Goal: Contribute content: Add original content to the website for others to see

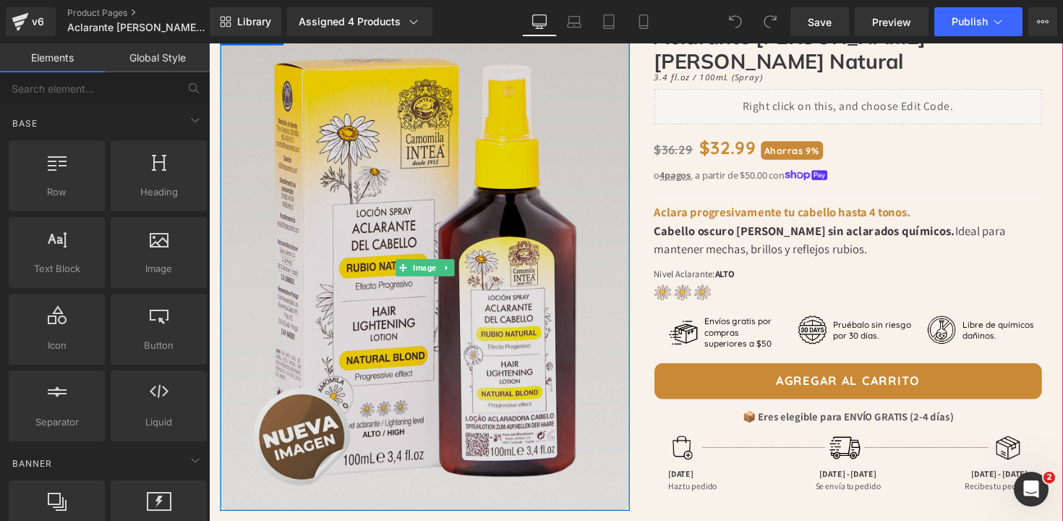
scroll to position [135, 0]
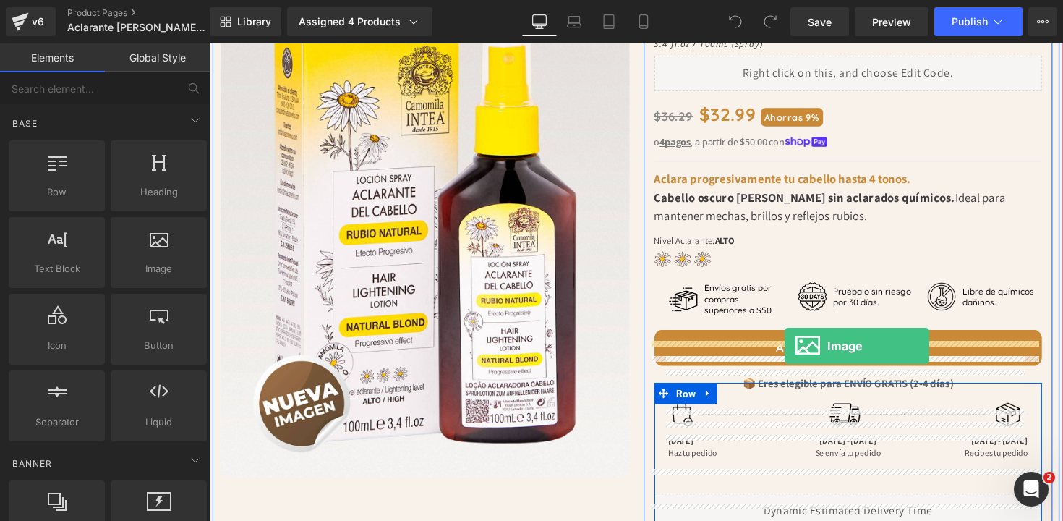
drag, startPoint x: 370, startPoint y: 298, endPoint x: 799, endPoint y: 353, distance: 432.2
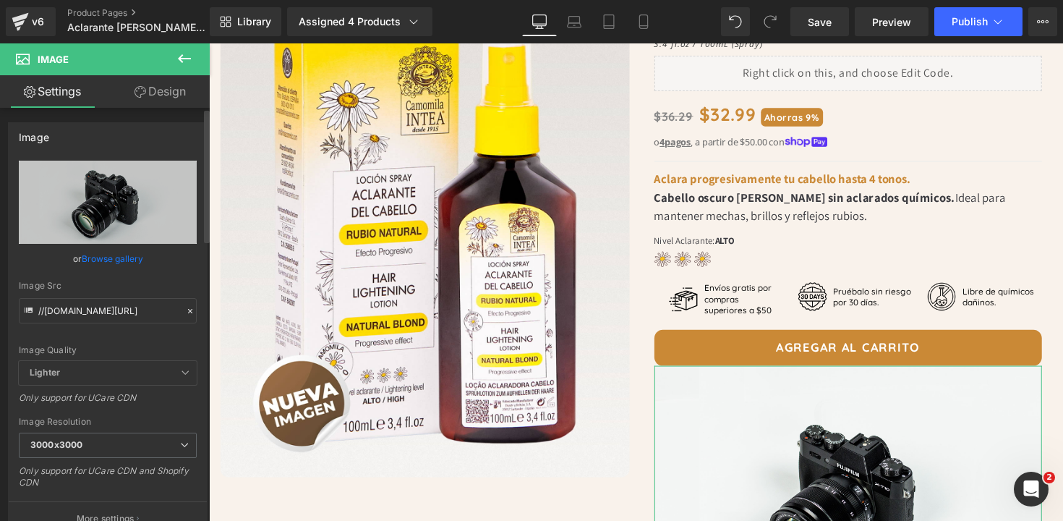
click at [130, 254] on link "Browse gallery" at bounding box center [112, 258] width 61 height 25
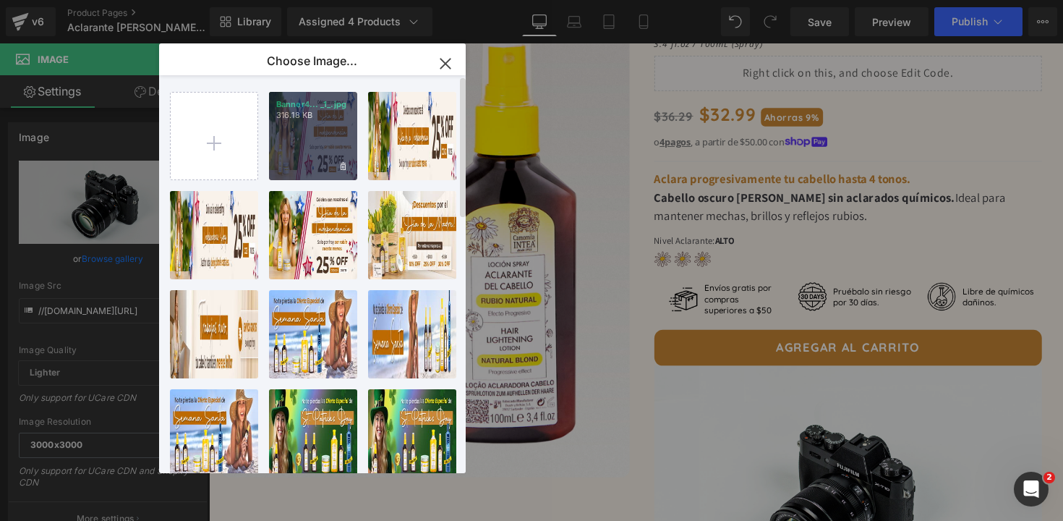
click at [325, 137] on div "Banner4... _1_.jpg 316.18 KB" at bounding box center [313, 136] width 88 height 88
type input "[URL][DOMAIN_NAME]"
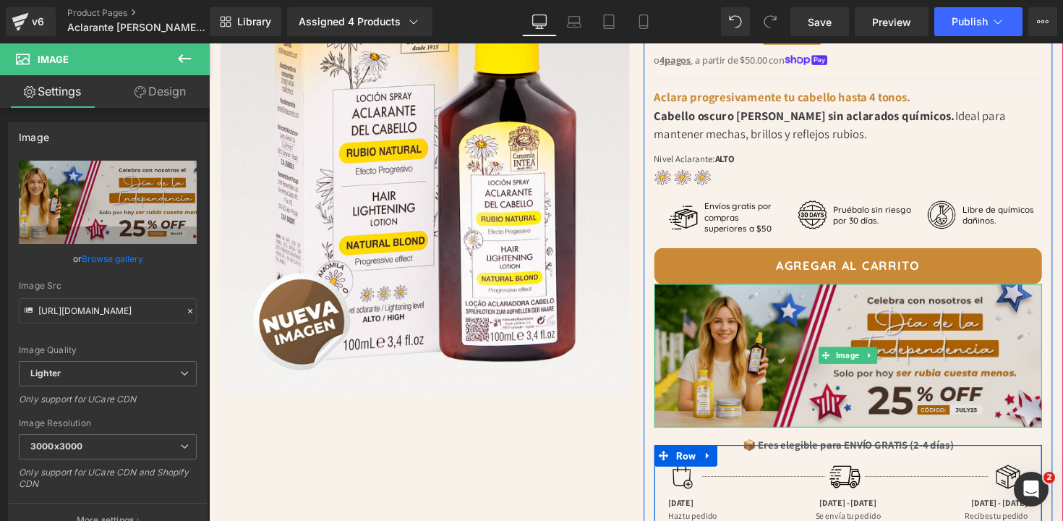
scroll to position [226, 0]
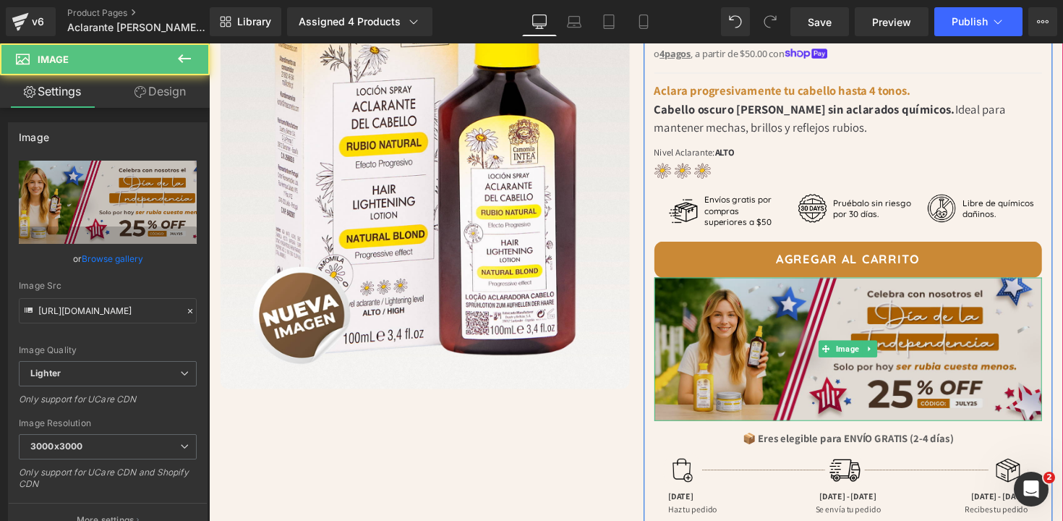
click at [814, 368] on img at bounding box center [864, 356] width 398 height 147
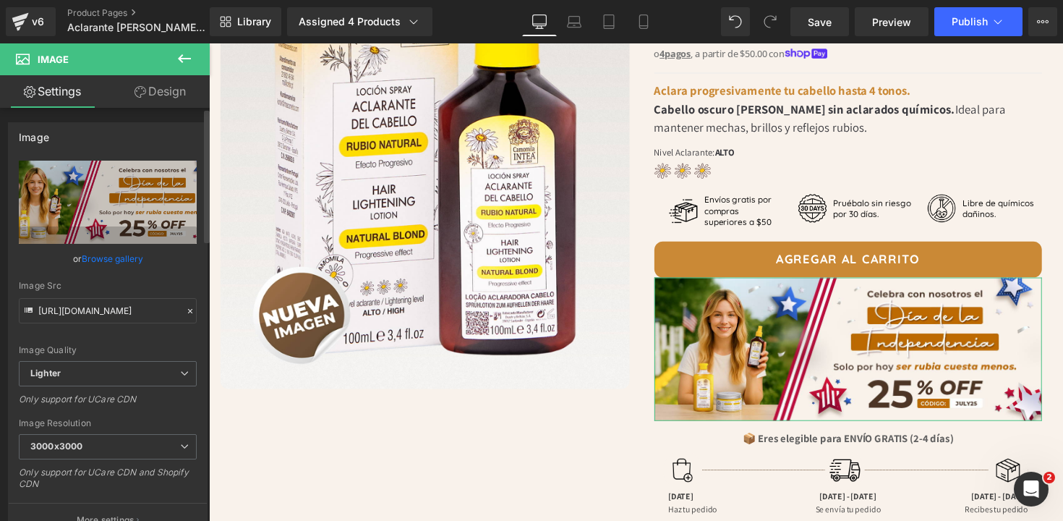
click at [101, 254] on link "Browse gallery" at bounding box center [112, 258] width 61 height 25
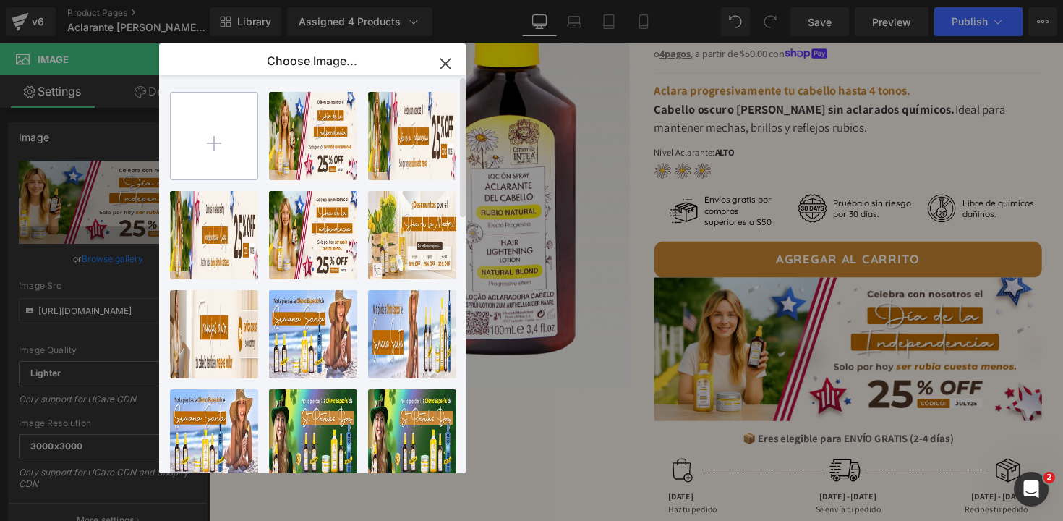
click at [206, 145] on input "file" at bounding box center [214, 136] width 87 height 87
click at [216, 138] on input "file" at bounding box center [214, 136] width 87 height 87
type input "C:\fakepath\Header-LaborDay.jpg"
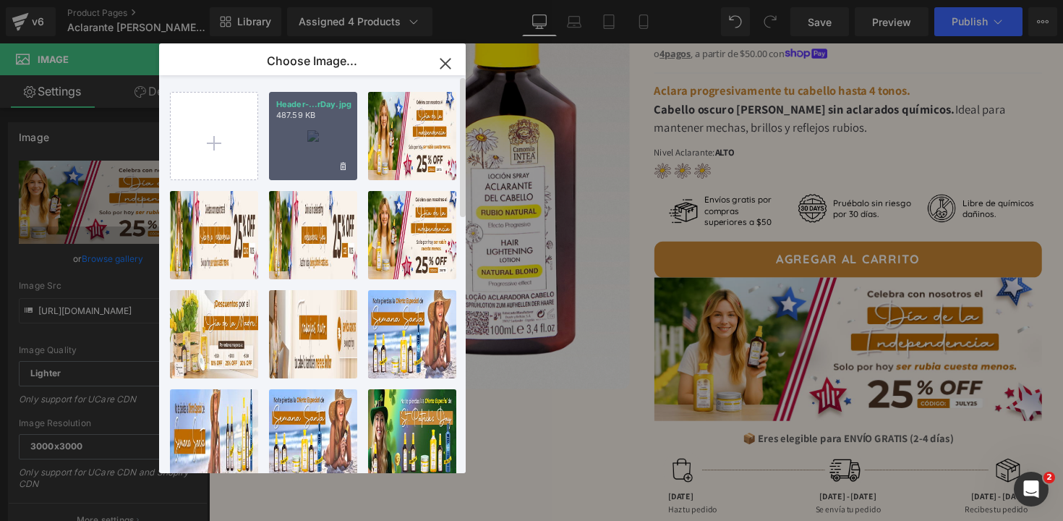
click at [311, 114] on p "487.59 KB" at bounding box center [313, 115] width 74 height 11
type input "[URL][DOMAIN_NAME]"
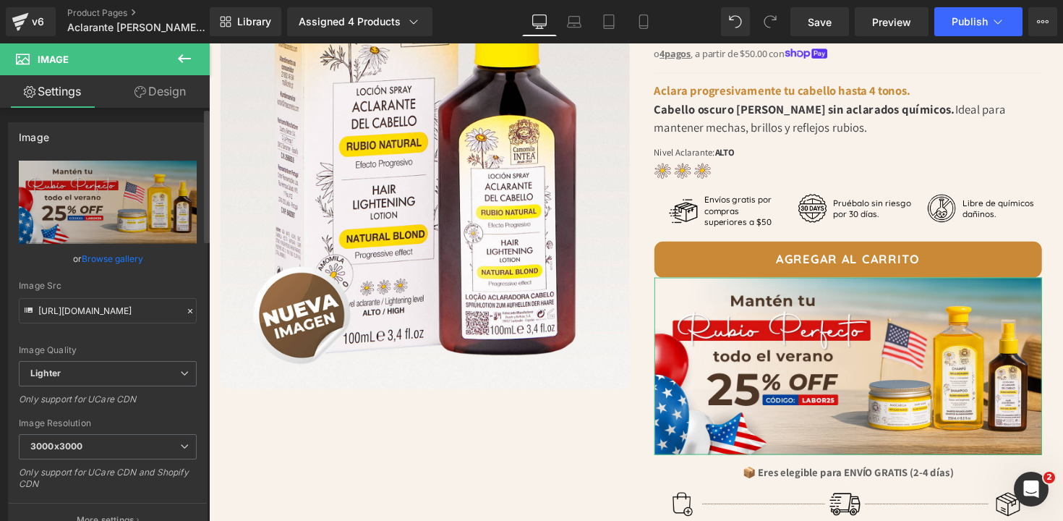
click at [114, 254] on link "Browse gallery" at bounding box center [112, 258] width 61 height 25
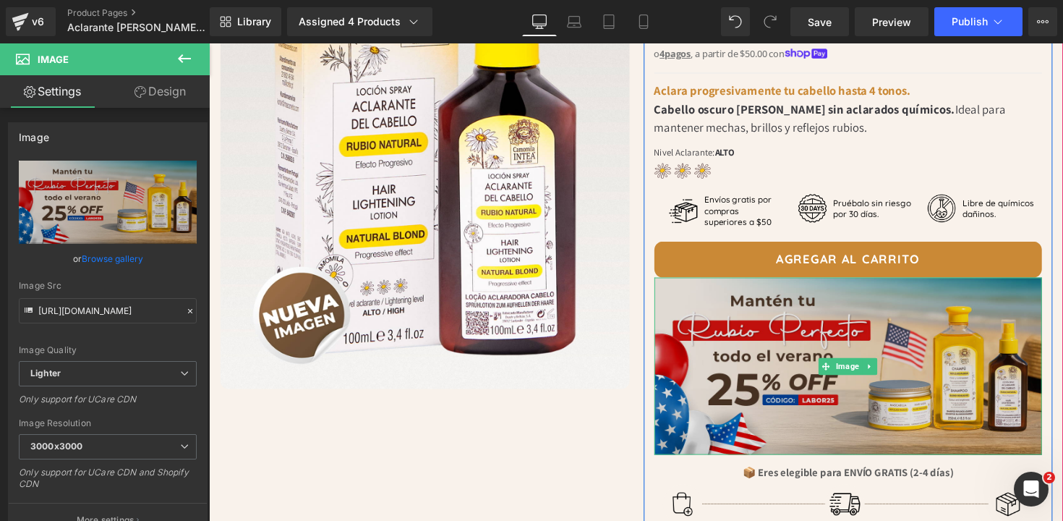
click at [797, 346] on img at bounding box center [864, 374] width 398 height 182
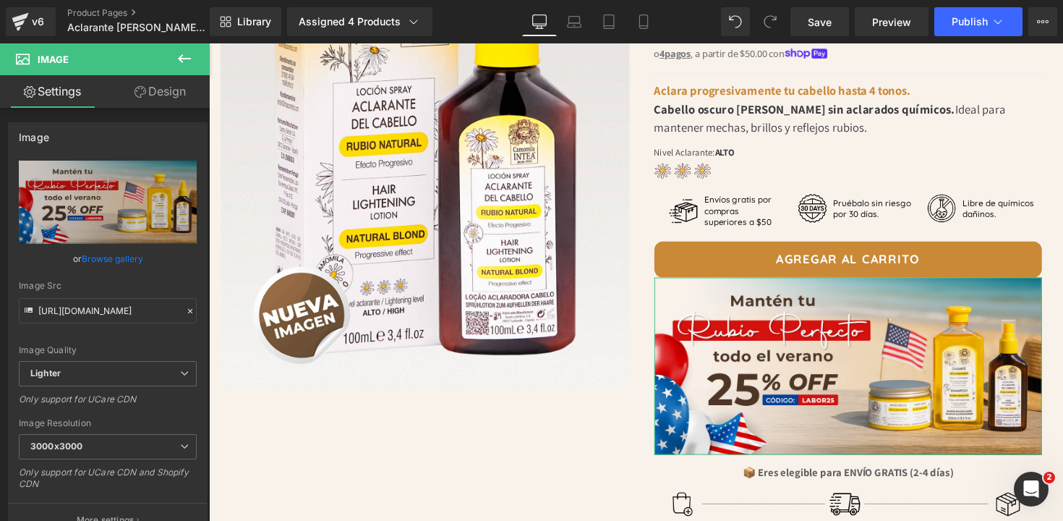
drag, startPoint x: 150, startPoint y: 94, endPoint x: 182, endPoint y: 309, distance: 217.1
click at [150, 94] on link "Design" at bounding box center [160, 91] width 105 height 33
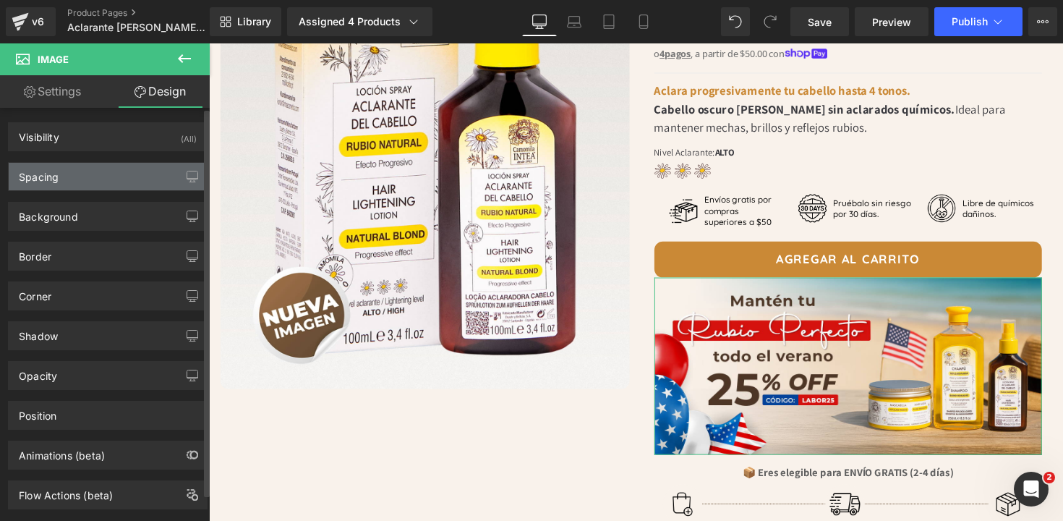
click at [46, 178] on div "Spacing" at bounding box center [39, 173] width 40 height 20
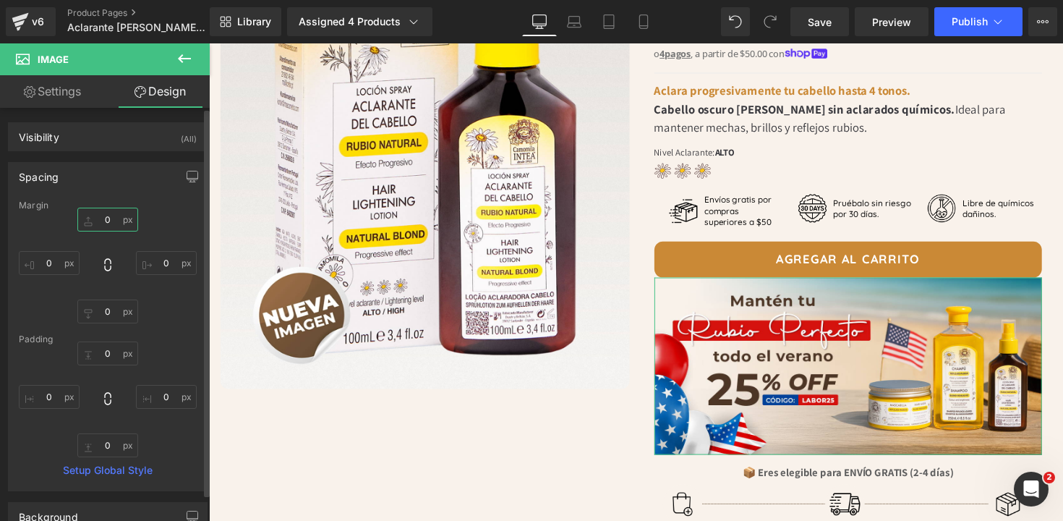
click at [99, 223] on input "0" at bounding box center [107, 219] width 61 height 24
type input "10"
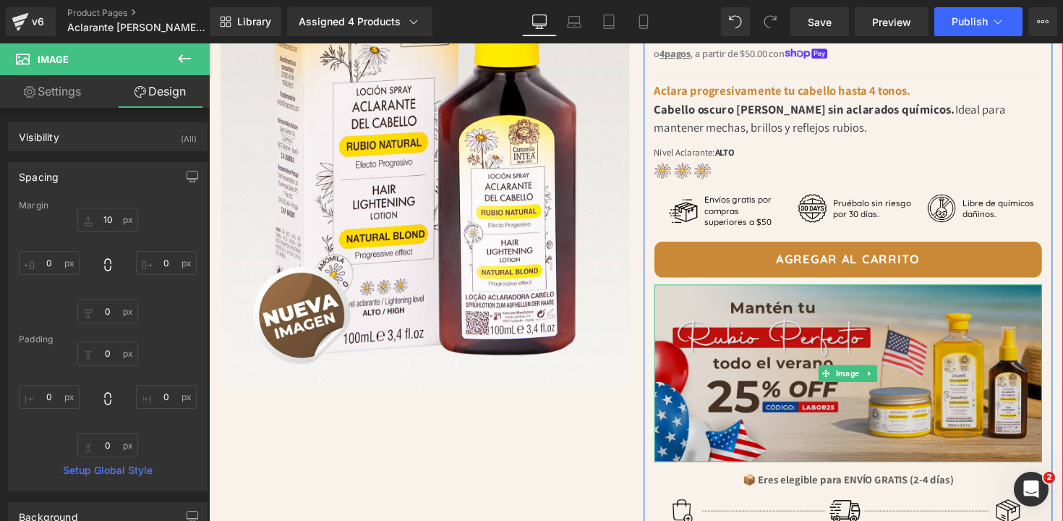
click at [719, 312] on img at bounding box center [864, 382] width 398 height 182
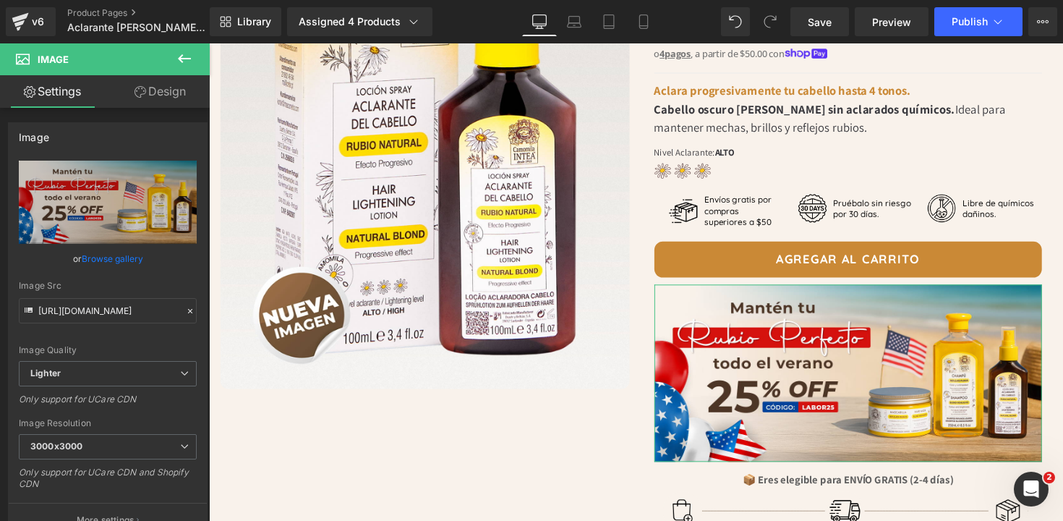
click at [162, 93] on link "Design" at bounding box center [160, 91] width 105 height 33
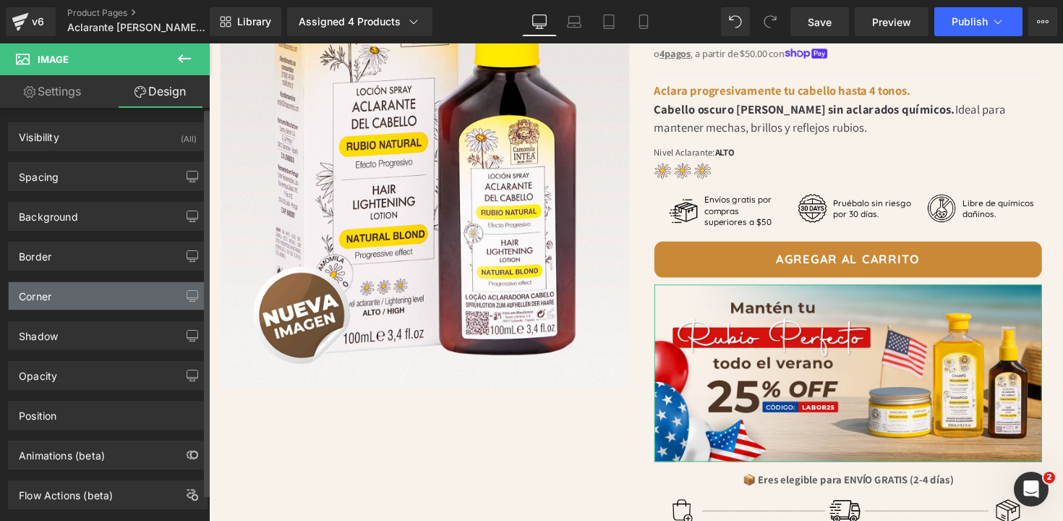
click at [53, 295] on div "Corner" at bounding box center [108, 295] width 198 height 27
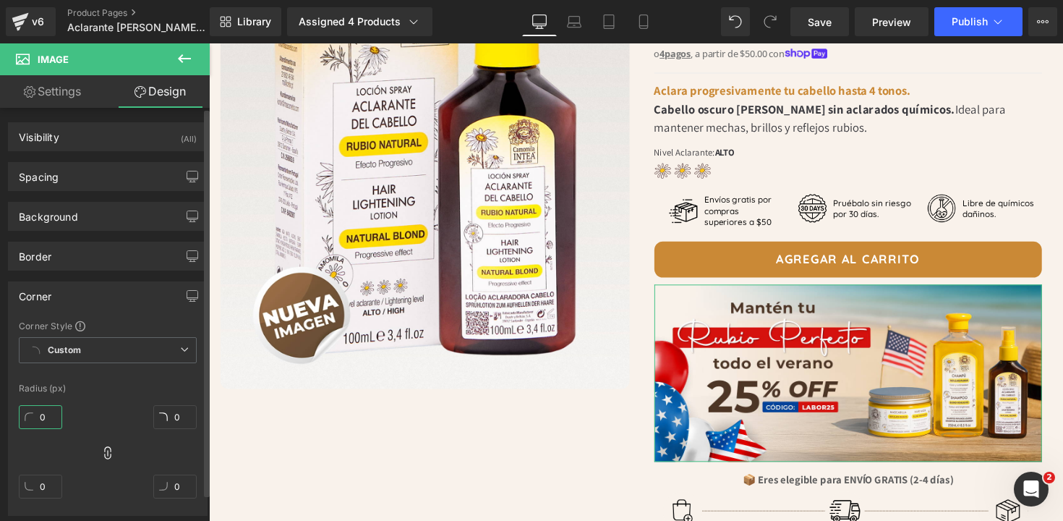
click at [51, 412] on input "0" at bounding box center [40, 417] width 43 height 24
type input "1"
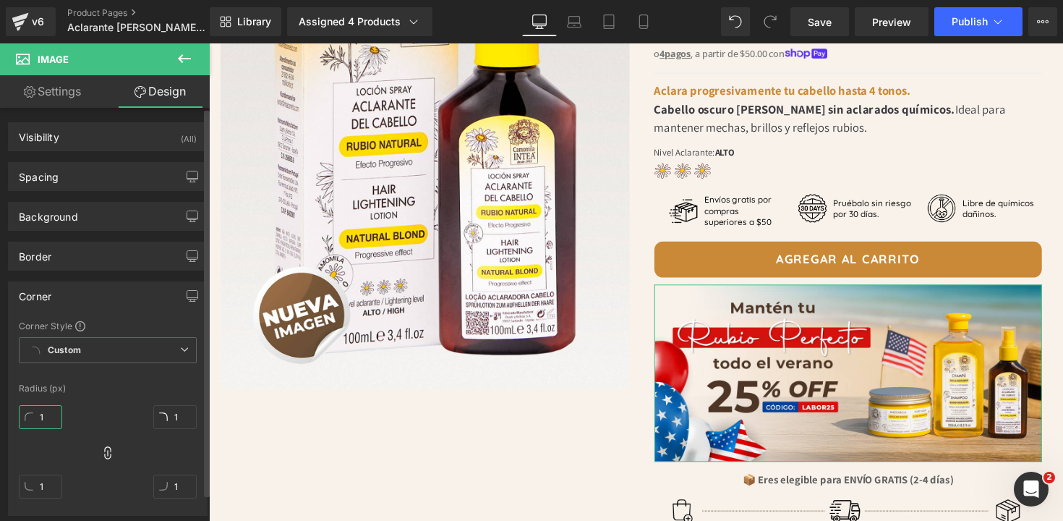
type input "10"
click at [50, 418] on input "10" at bounding box center [40, 417] width 43 height 24
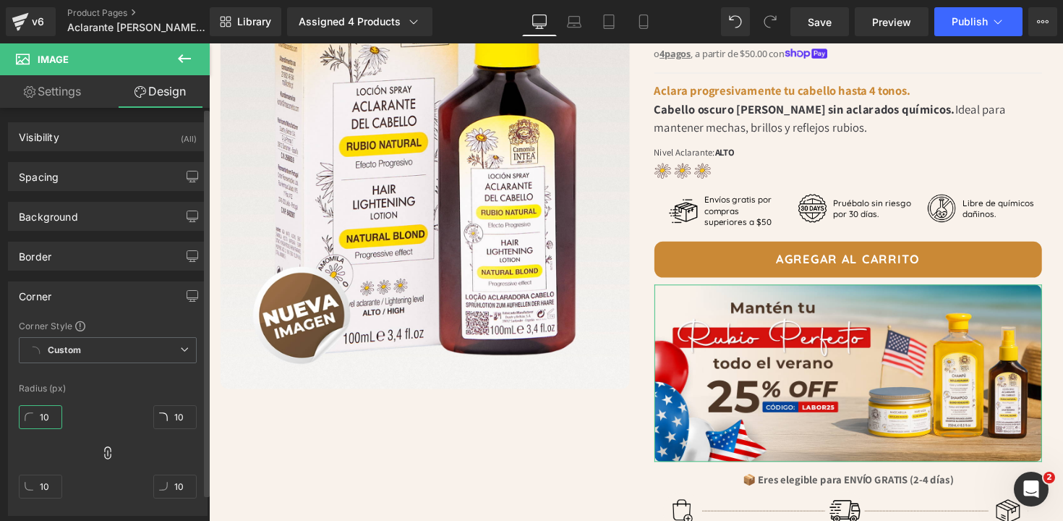
type input "1"
type input "12"
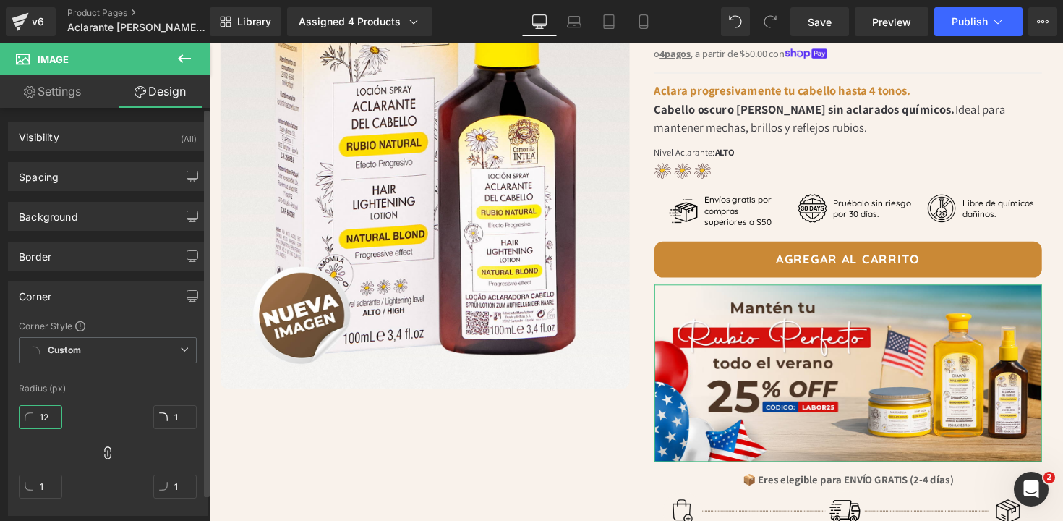
type input "12"
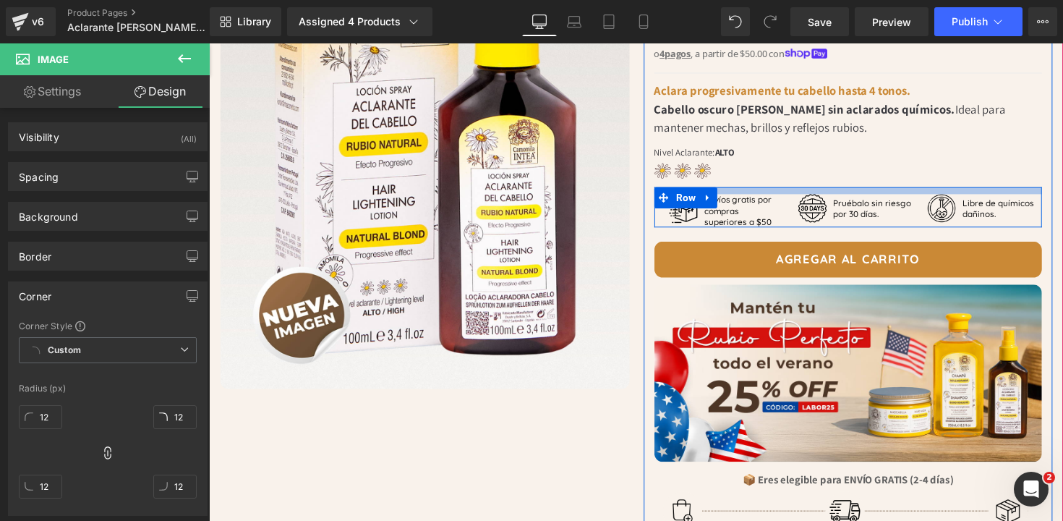
click at [954, 155] on div "Nivel Aclarante: ALTO Text Block Image Row" at bounding box center [864, 162] width 398 height 45
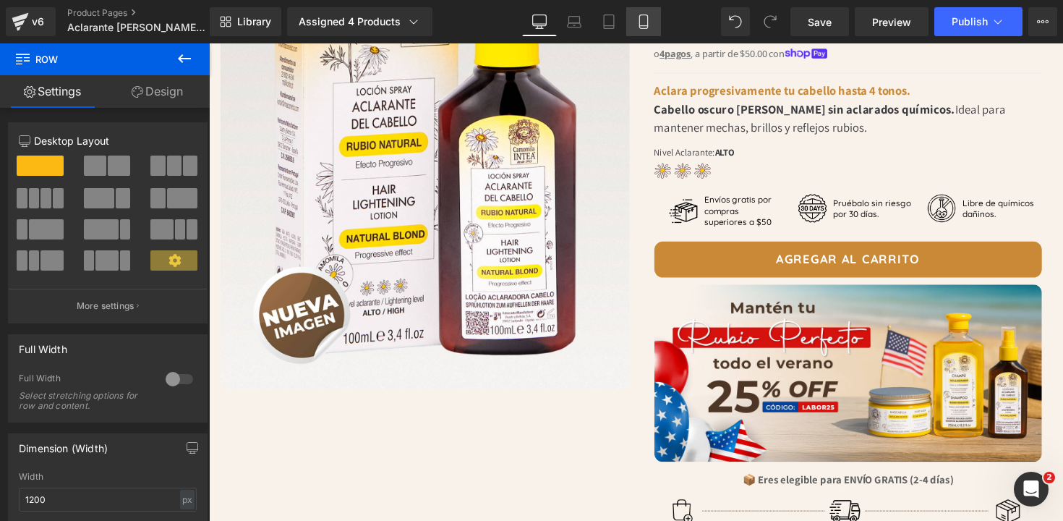
click at [640, 21] on icon at bounding box center [643, 22] width 8 height 14
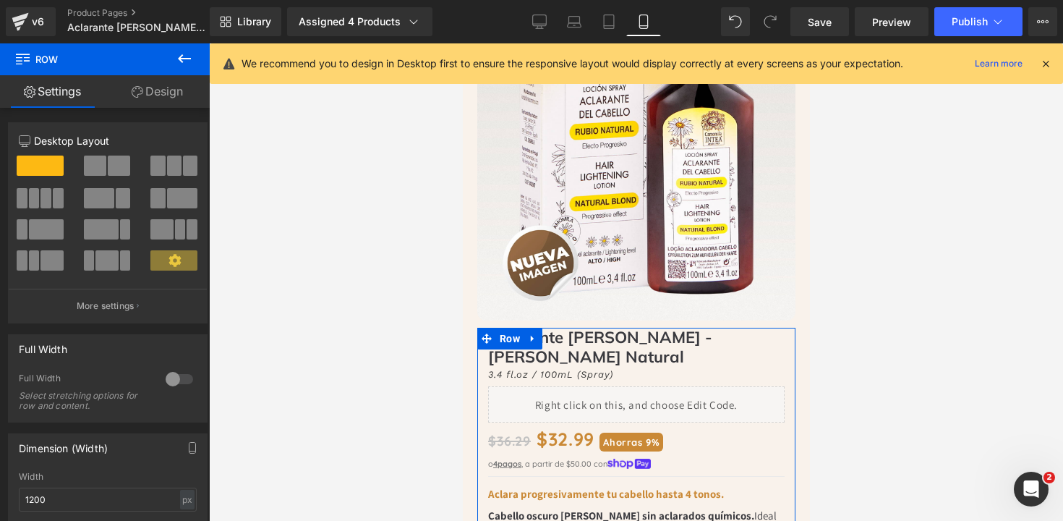
scroll to position [0, 0]
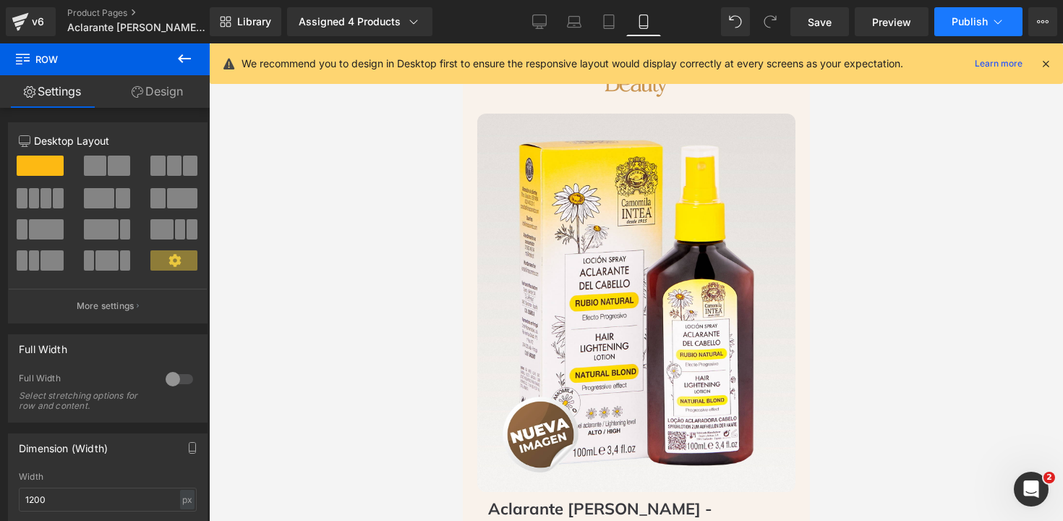
click at [975, 27] on span "Publish" at bounding box center [969, 22] width 36 height 12
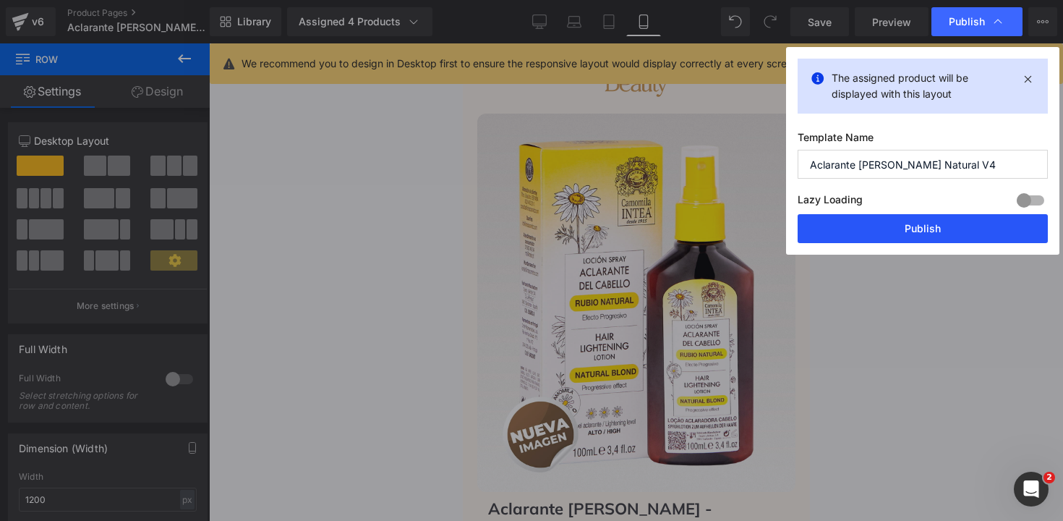
click at [915, 232] on button "Publish" at bounding box center [922, 228] width 250 height 29
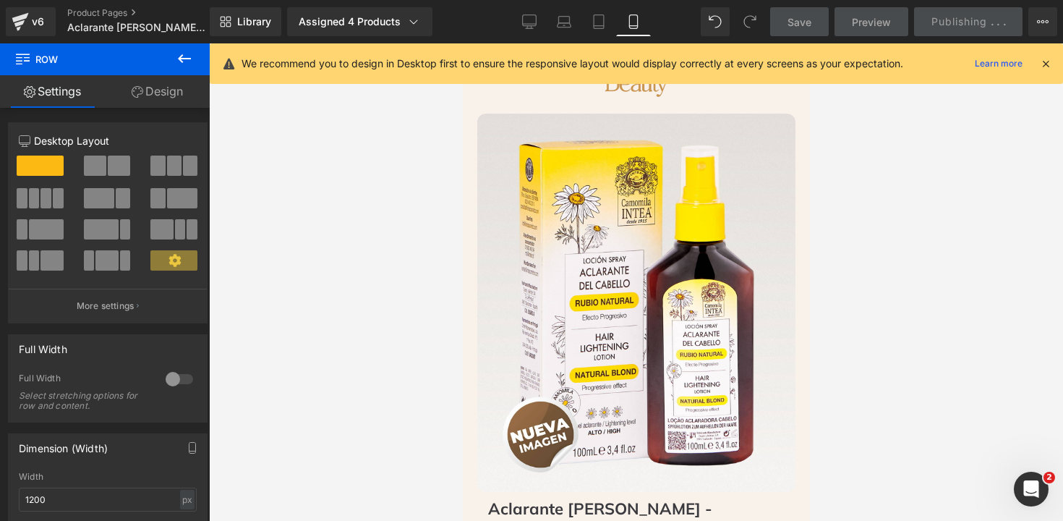
click at [1043, 66] on icon at bounding box center [1045, 63] width 13 height 13
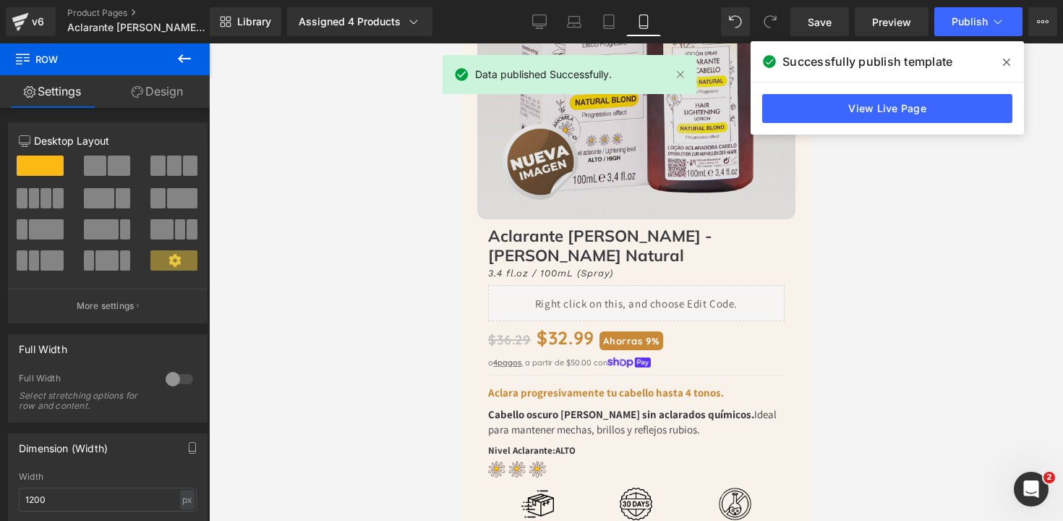
scroll to position [446, 0]
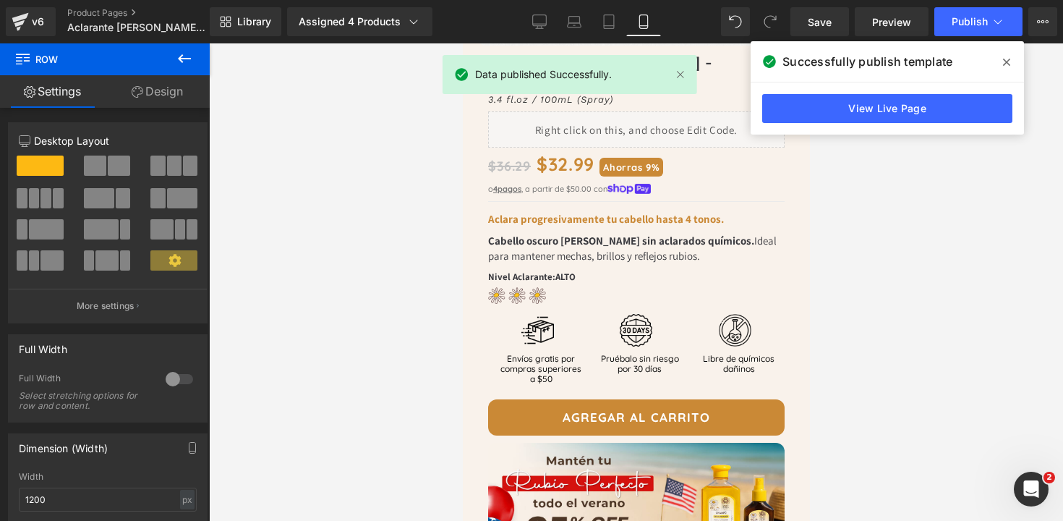
click at [1008, 62] on icon at bounding box center [1006, 62] width 7 height 12
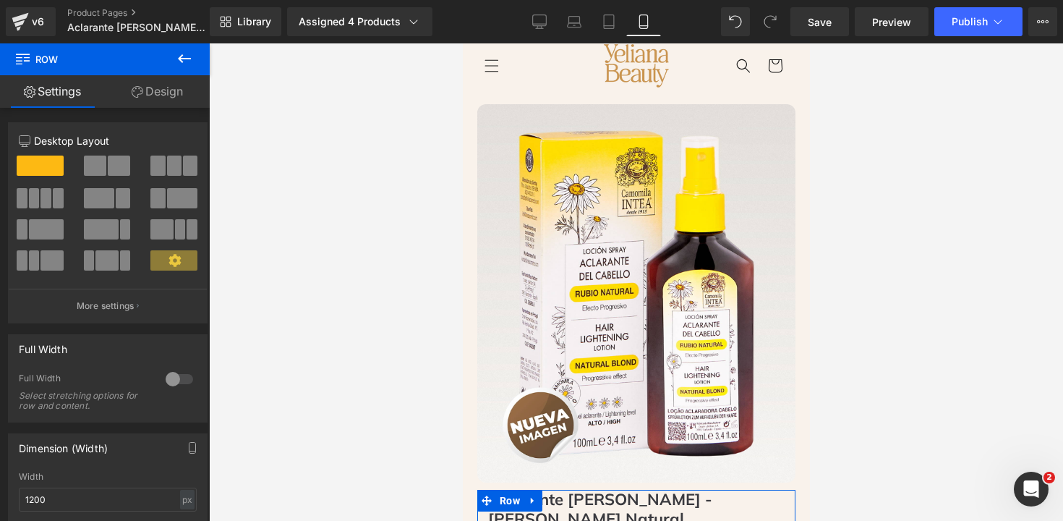
scroll to position [0, 0]
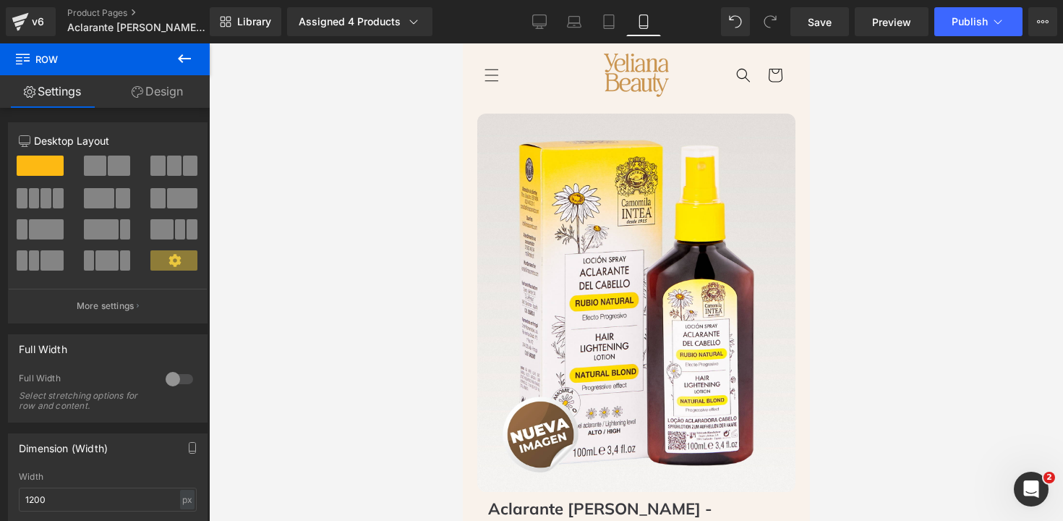
click at [193, 56] on button at bounding box center [184, 59] width 51 height 32
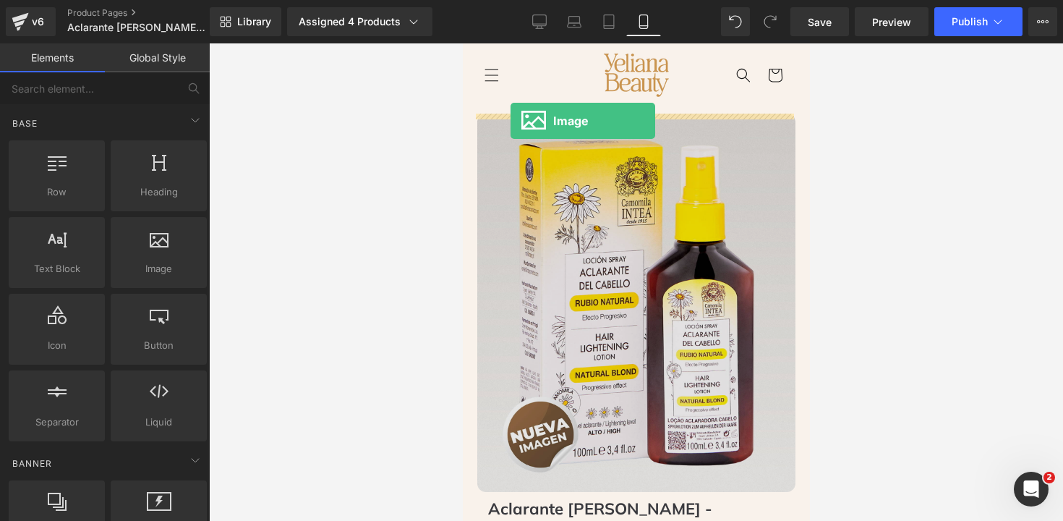
drag, startPoint x: 672, startPoint y: 290, endPoint x: 510, endPoint y: 121, distance: 234.7
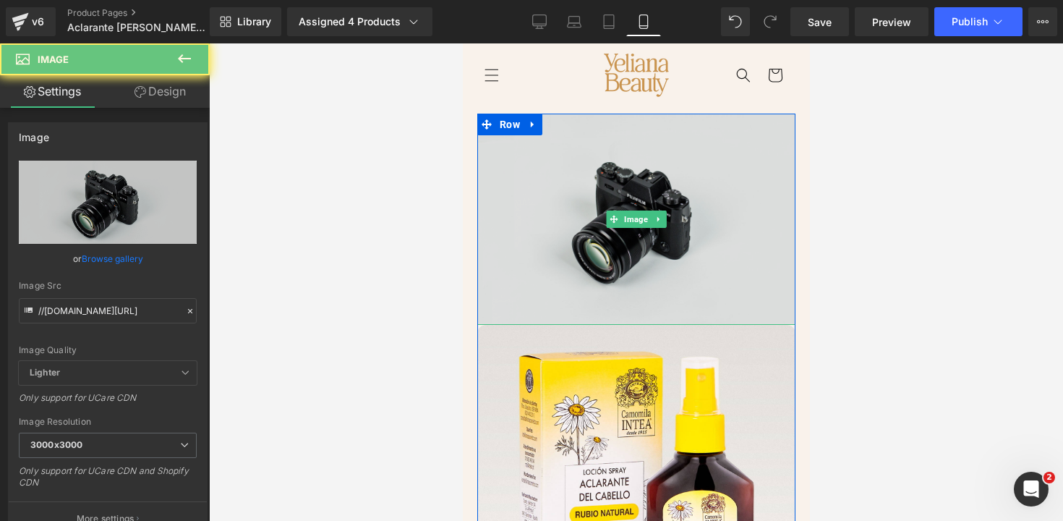
click at [554, 155] on img at bounding box center [635, 219] width 318 height 211
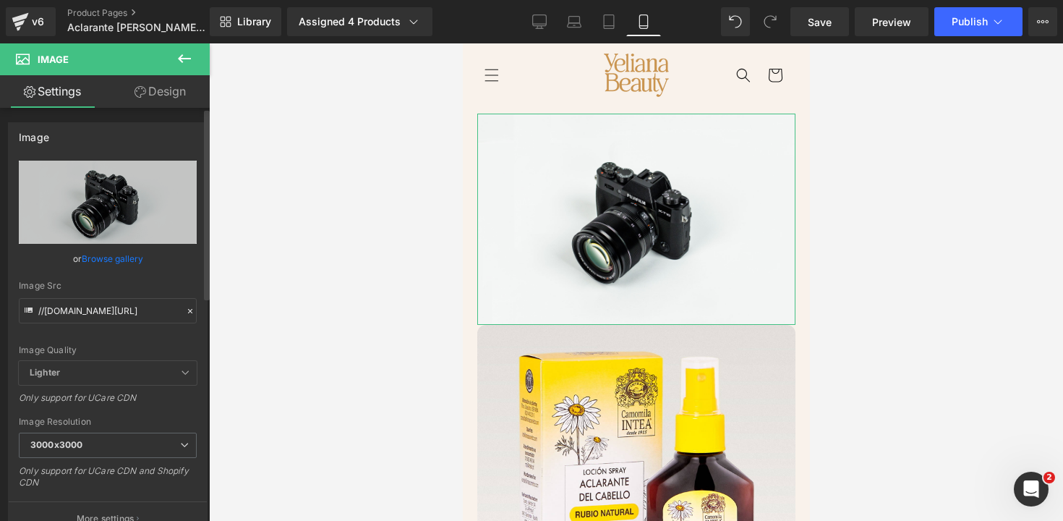
click at [112, 262] on link "Browse gallery" at bounding box center [112, 258] width 61 height 25
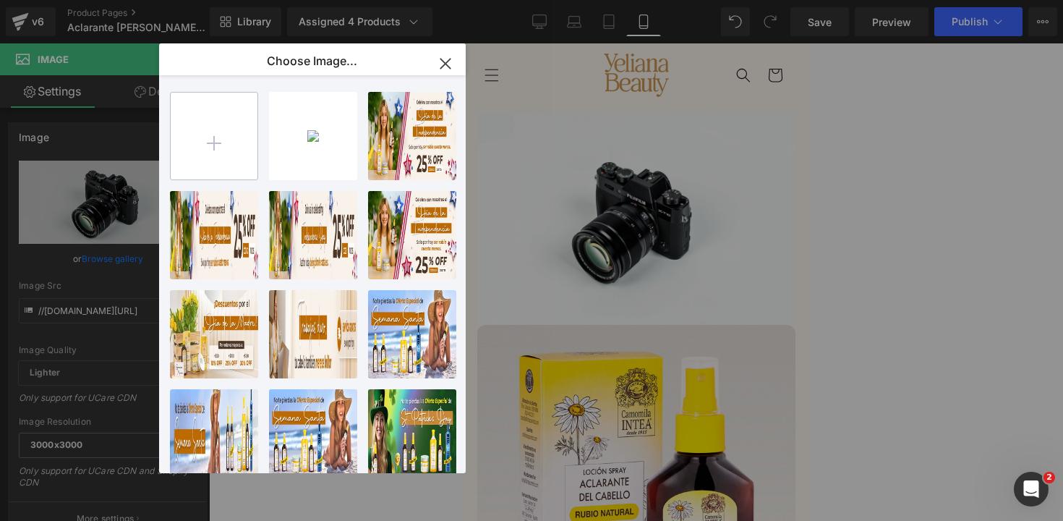
click at [216, 145] on input "file" at bounding box center [214, 136] width 87 height 87
type input "C:\fakepath\BannerAgos-Intea-Intea.jpg"
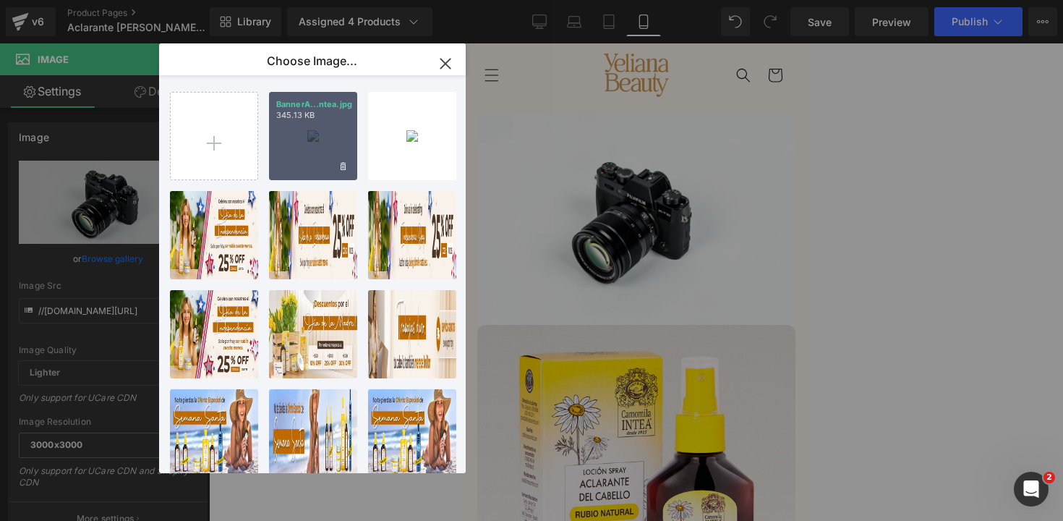
click at [296, 117] on p "345.13 KB" at bounding box center [313, 115] width 74 height 11
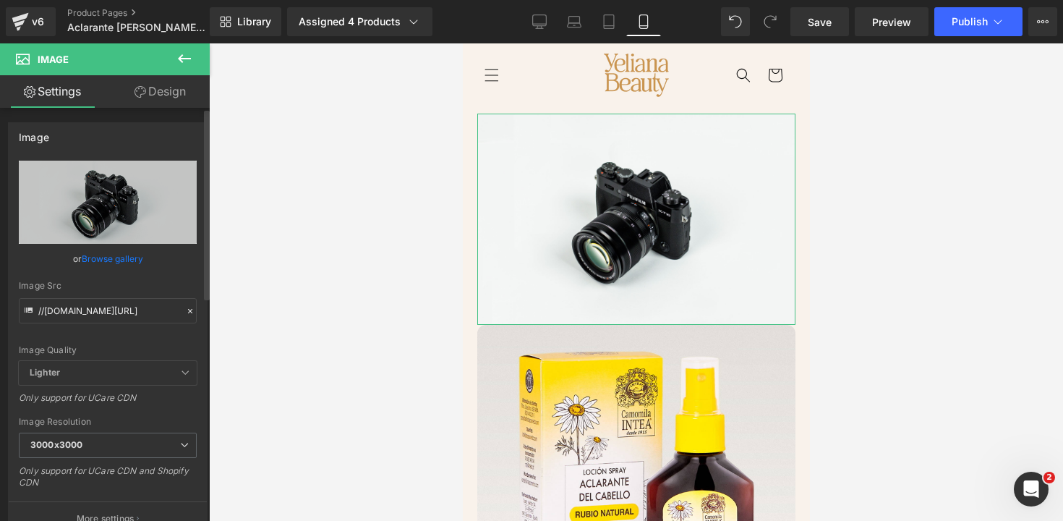
click at [121, 267] on link "Browse gallery" at bounding box center [112, 258] width 61 height 25
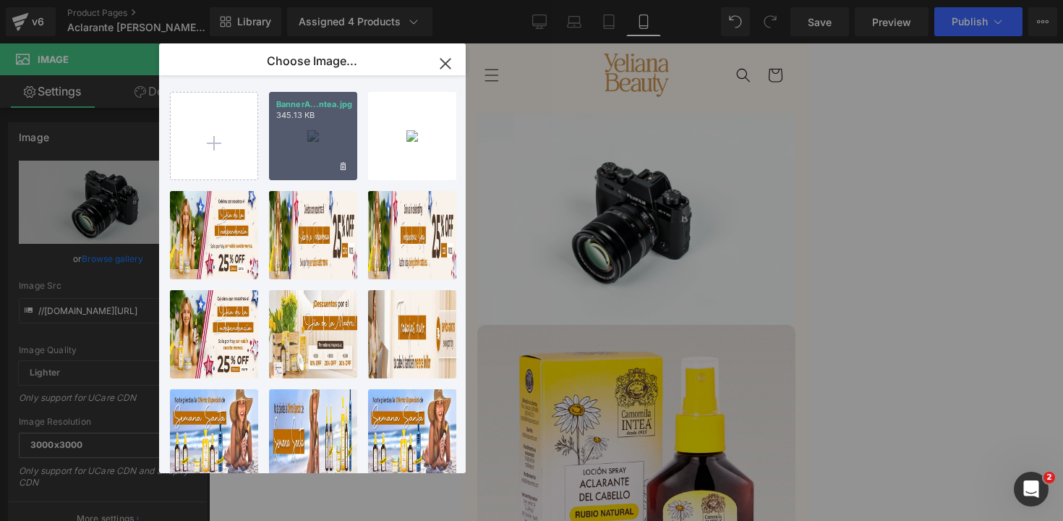
click at [301, 159] on div "BannerA...ntea.jpg 345.13 KB" at bounding box center [313, 136] width 88 height 88
type input "[URL][DOMAIN_NAME]"
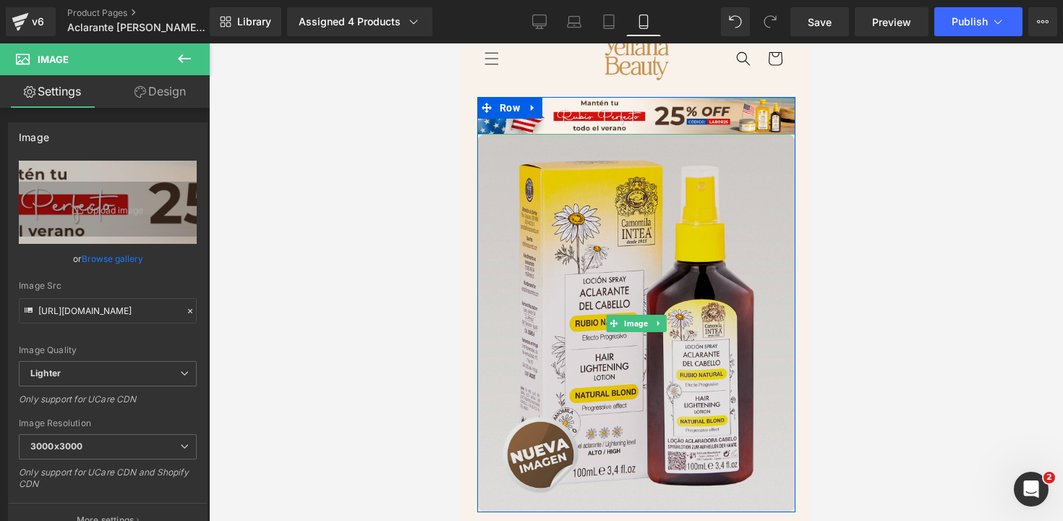
scroll to position [1, 0]
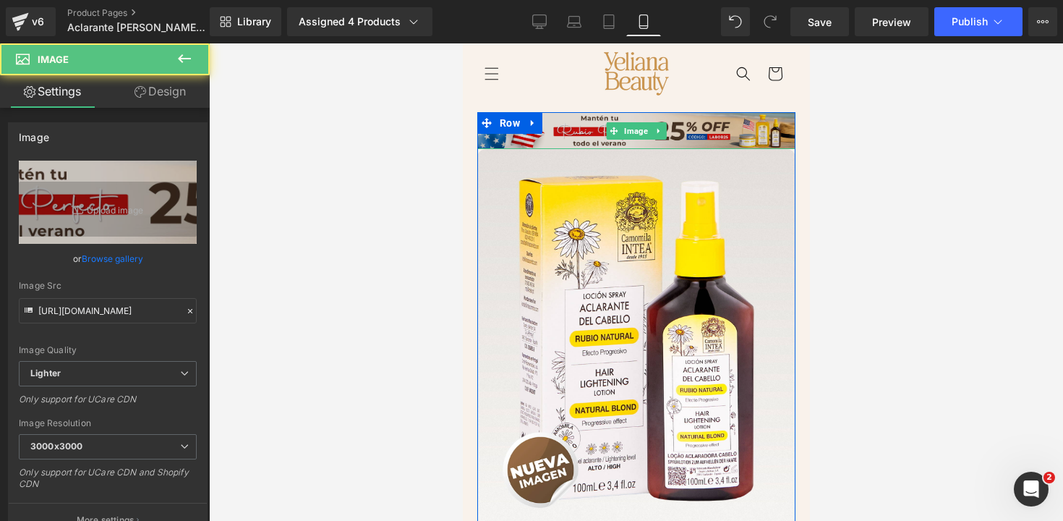
click at [761, 142] on img at bounding box center [635, 130] width 318 height 37
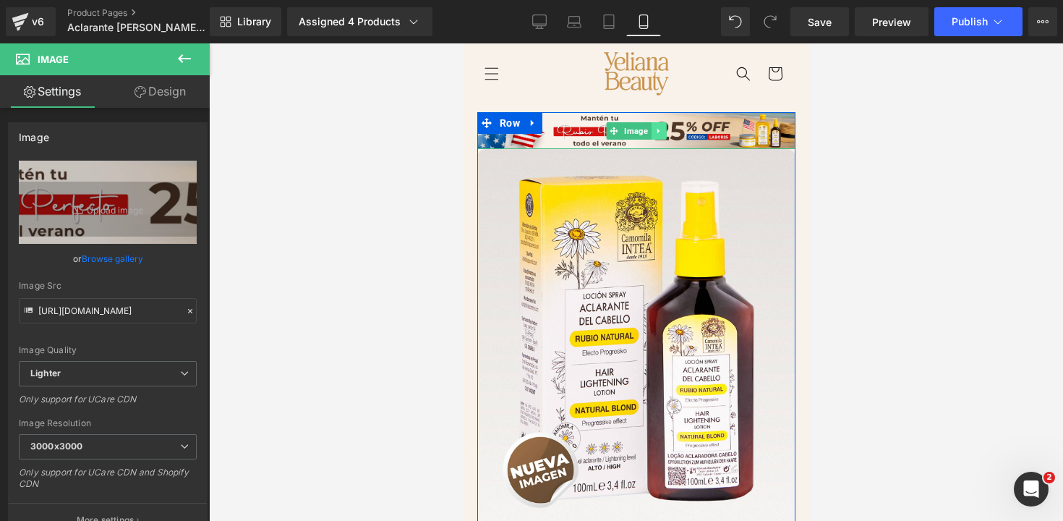
click at [654, 130] on icon at bounding box center [658, 131] width 8 height 9
click at [661, 131] on icon at bounding box center [665, 131] width 8 height 8
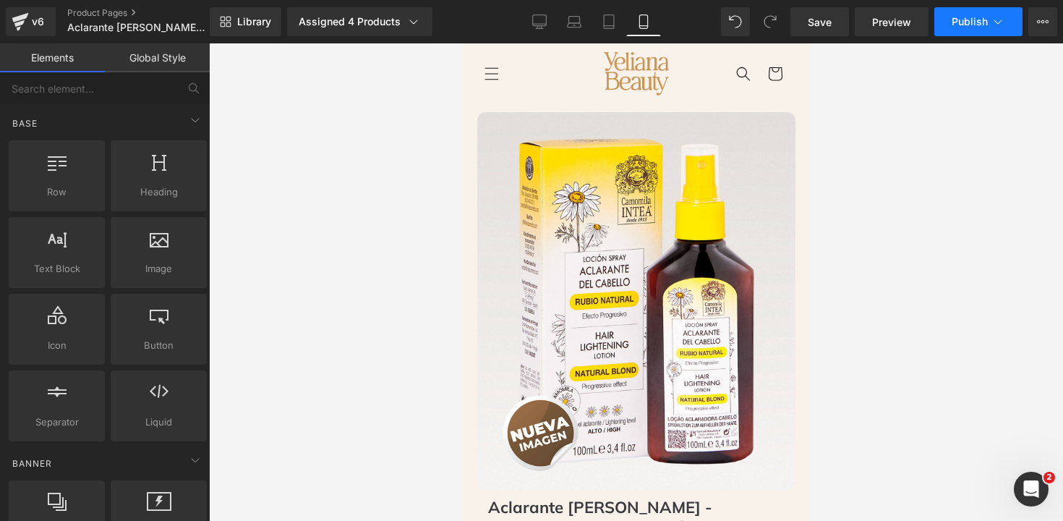
click at [956, 24] on span "Publish" at bounding box center [969, 22] width 36 height 12
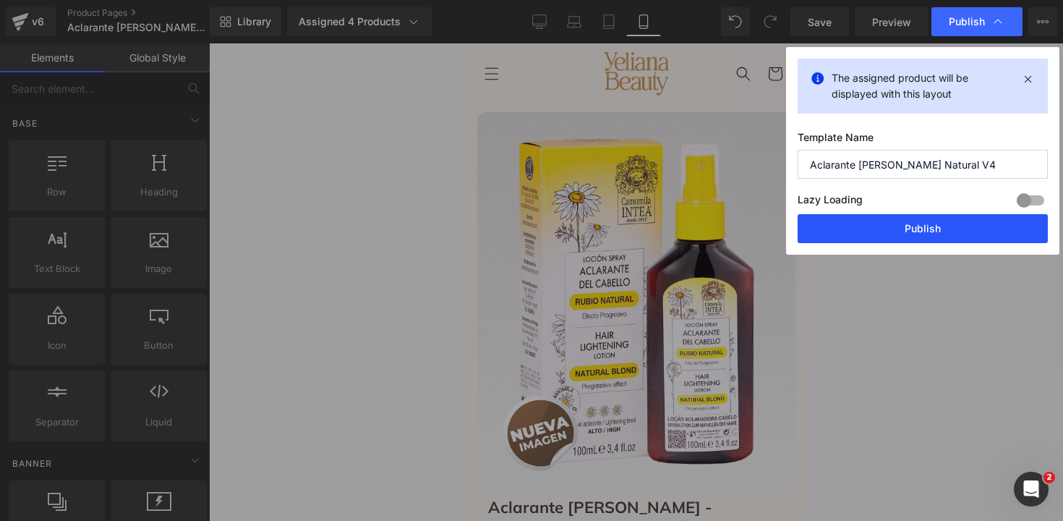
click at [904, 228] on button "Publish" at bounding box center [922, 228] width 250 height 29
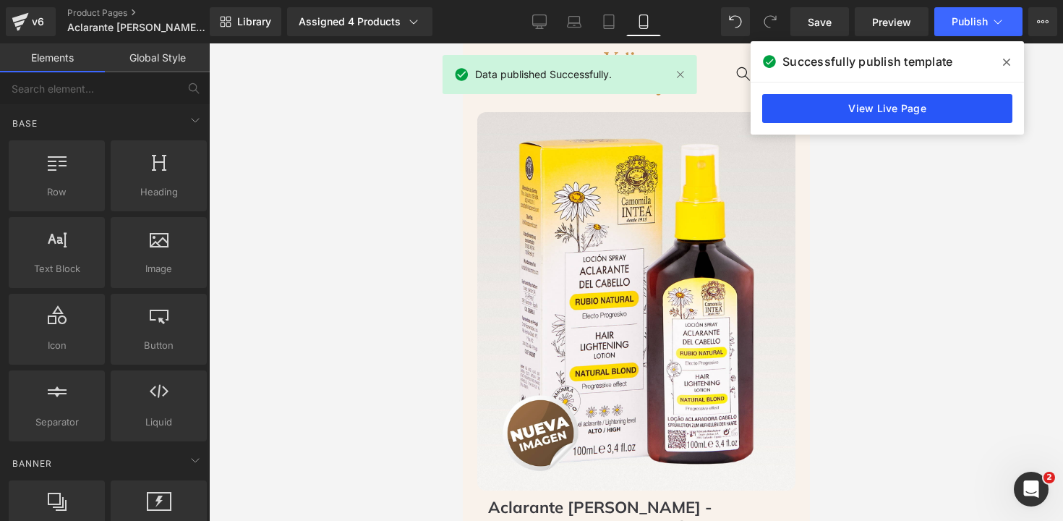
click at [924, 114] on link "View Live Page" at bounding box center [887, 108] width 250 height 29
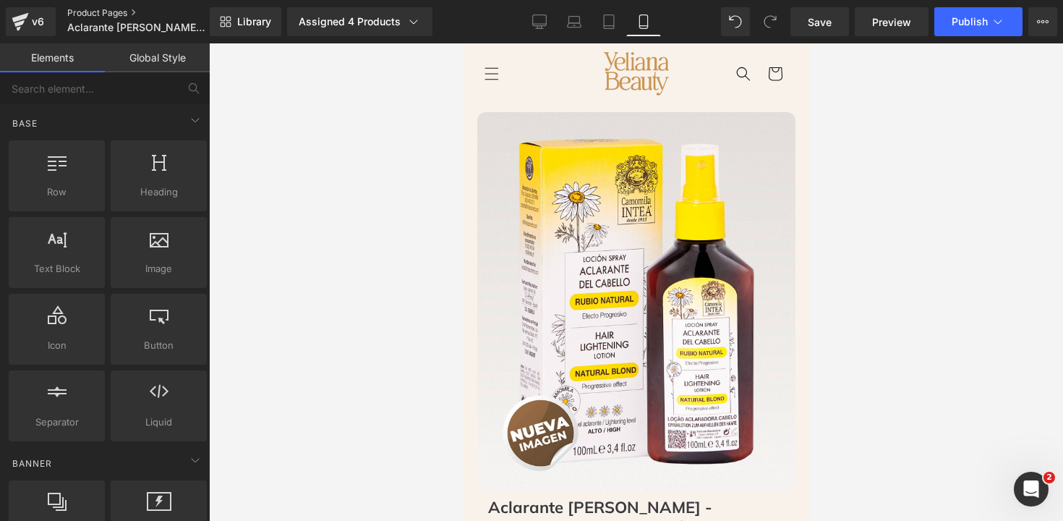
click at [80, 14] on link "Product Pages" at bounding box center [150, 13] width 166 height 12
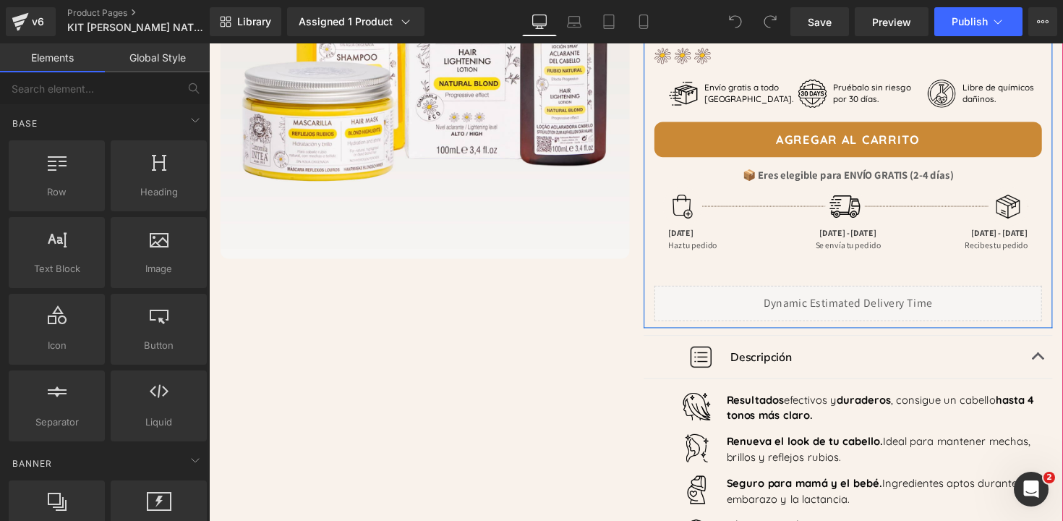
scroll to position [369, 0]
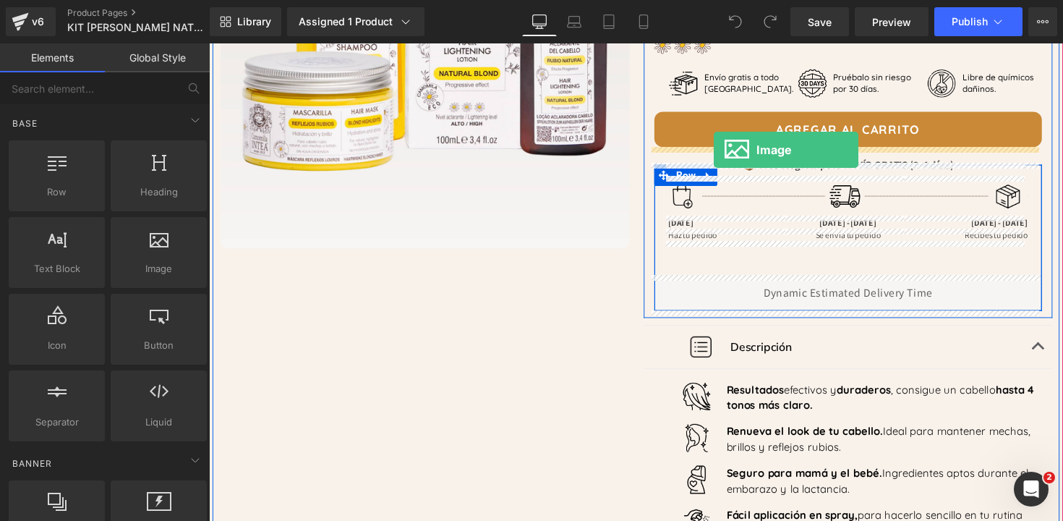
drag, startPoint x: 351, startPoint y: 301, endPoint x: 726, endPoint y: 153, distance: 402.7
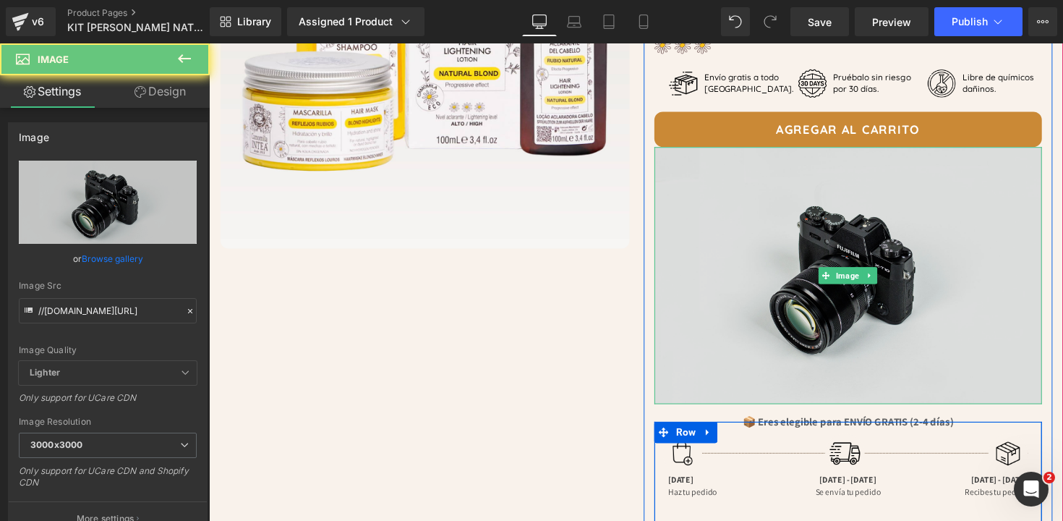
click at [750, 216] on img at bounding box center [864, 281] width 398 height 263
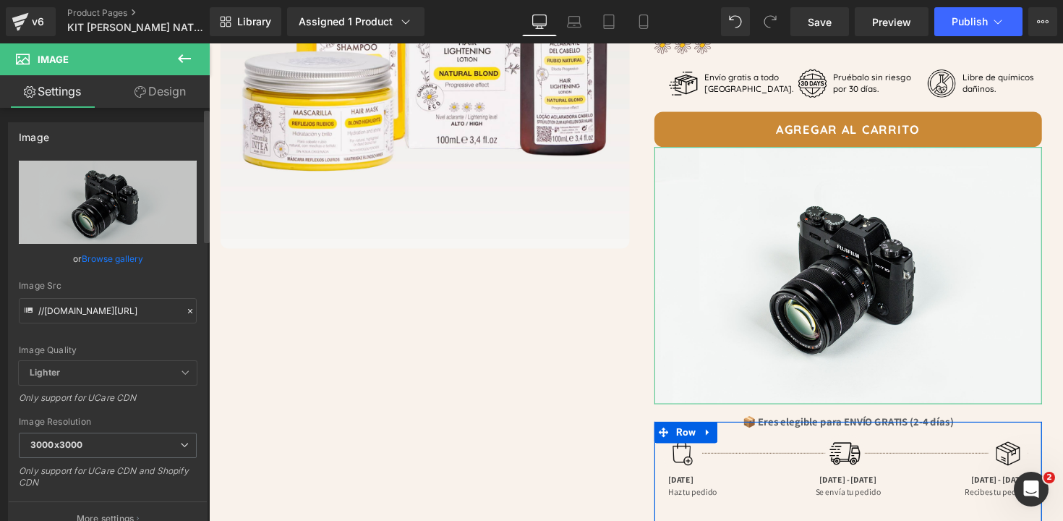
click at [124, 261] on link "Browse gallery" at bounding box center [112, 258] width 61 height 25
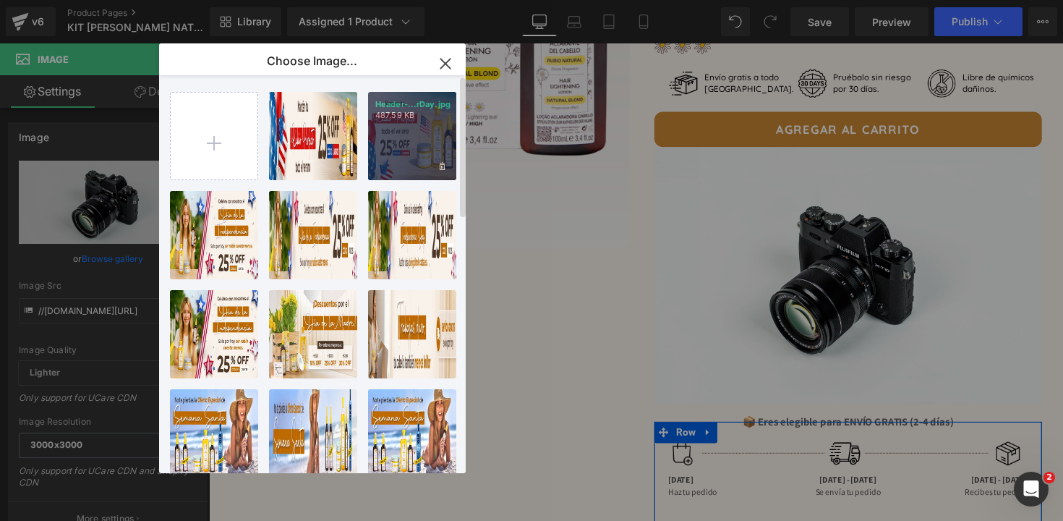
click at [393, 142] on div "Header-...rDay.jpg 487.59 KB" at bounding box center [412, 136] width 88 height 88
type input "[URL][DOMAIN_NAME]"
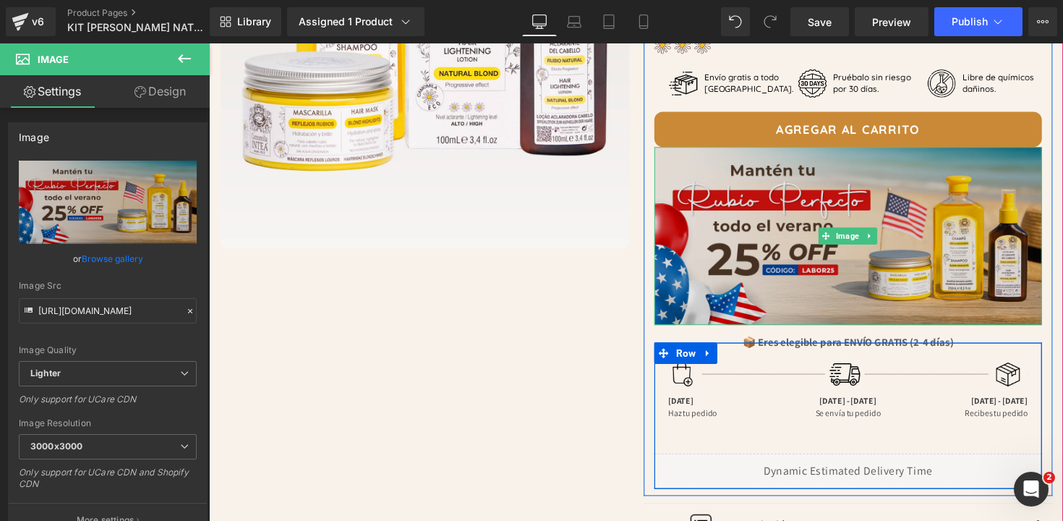
click at [787, 226] on img at bounding box center [864, 241] width 398 height 182
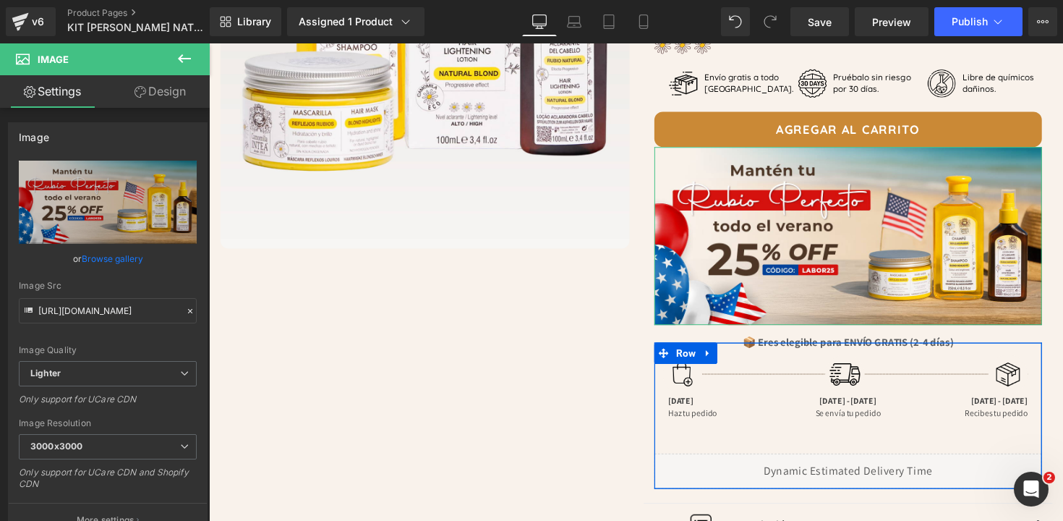
click at [185, 100] on link "Design" at bounding box center [160, 91] width 105 height 33
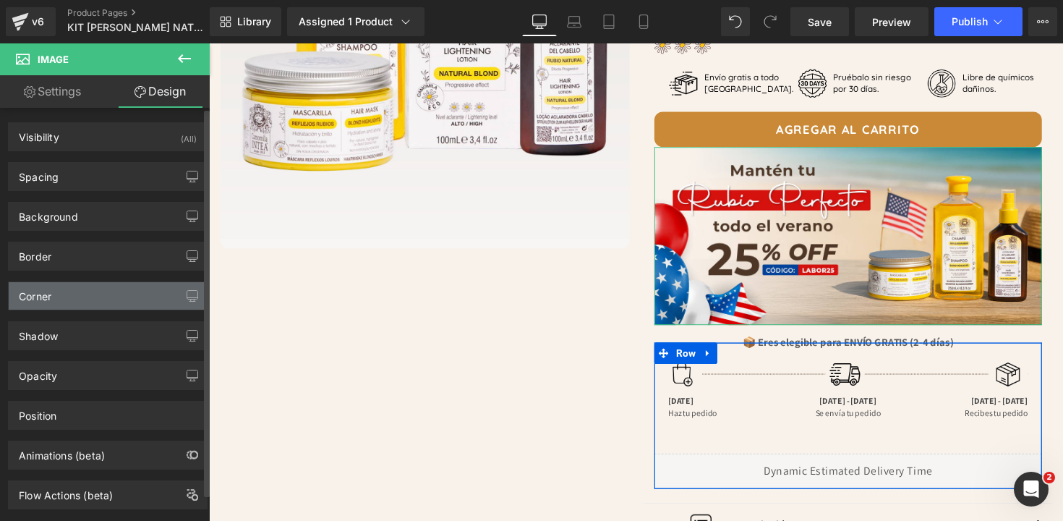
click at [82, 305] on div "Corner" at bounding box center [108, 295] width 198 height 27
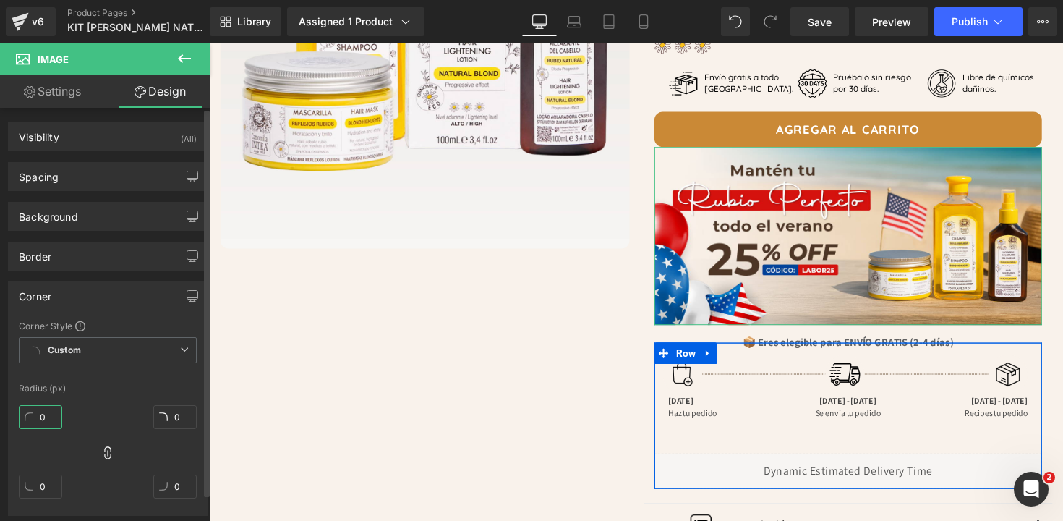
click at [42, 424] on input "0" at bounding box center [40, 417] width 43 height 24
type input "12"
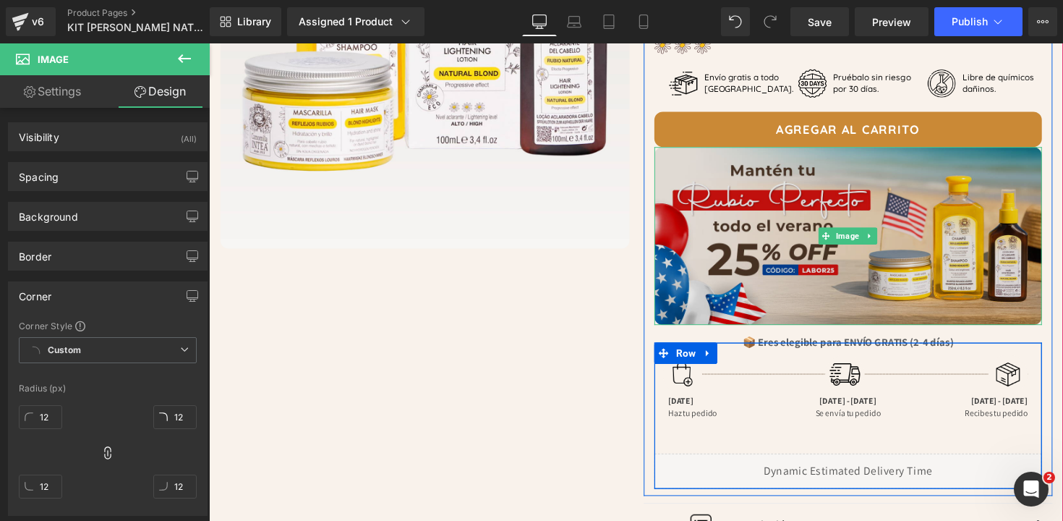
click at [829, 256] on img at bounding box center [864, 241] width 398 height 182
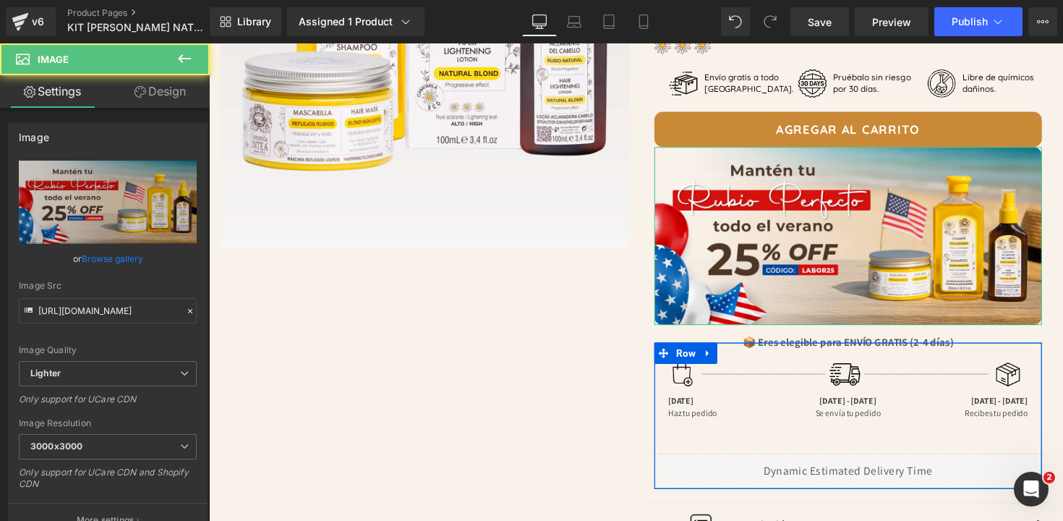
click at [147, 95] on link "Design" at bounding box center [160, 91] width 105 height 33
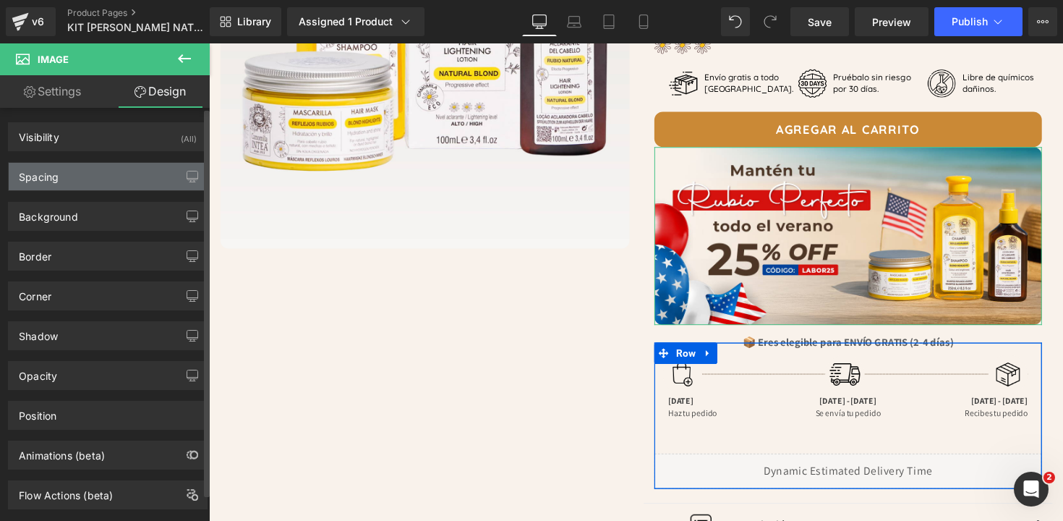
click at [69, 185] on div "Spacing" at bounding box center [108, 176] width 198 height 27
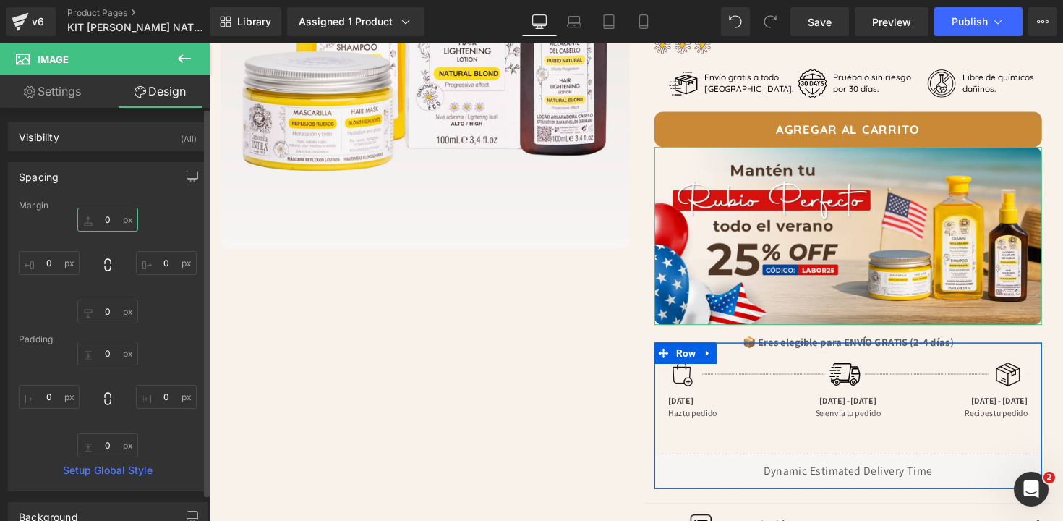
click at [111, 220] on input "0" at bounding box center [107, 219] width 61 height 24
type input "10"
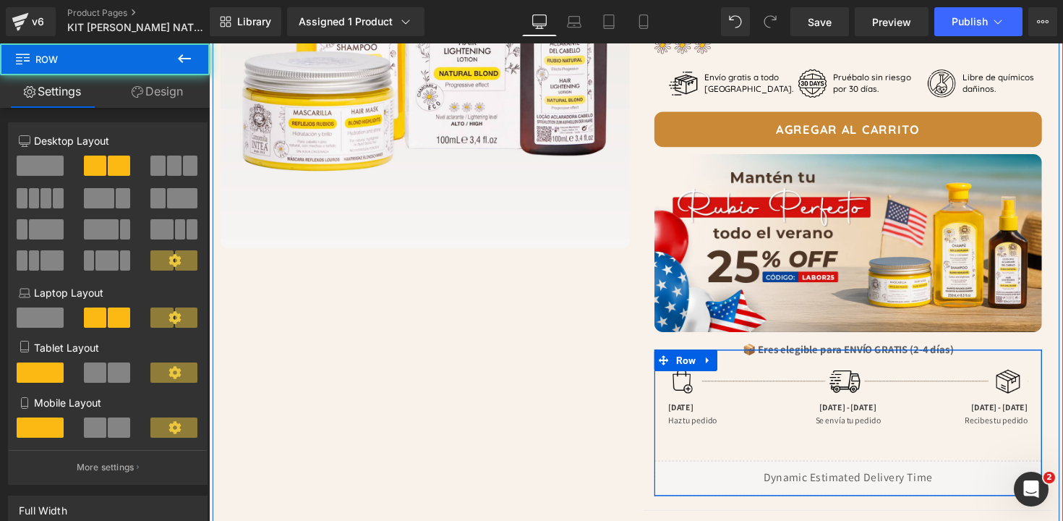
click at [493, 330] on div "Image Row Image Row Kit Aclarante del Cabello - Rubio Natural Heading Spray: 3.…" at bounding box center [647, 336] width 868 height 1180
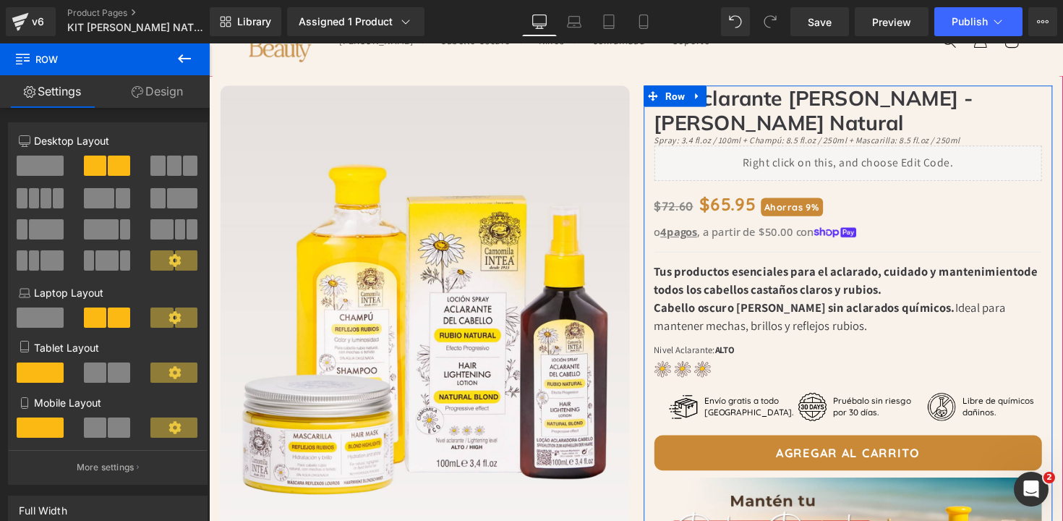
scroll to position [0, 0]
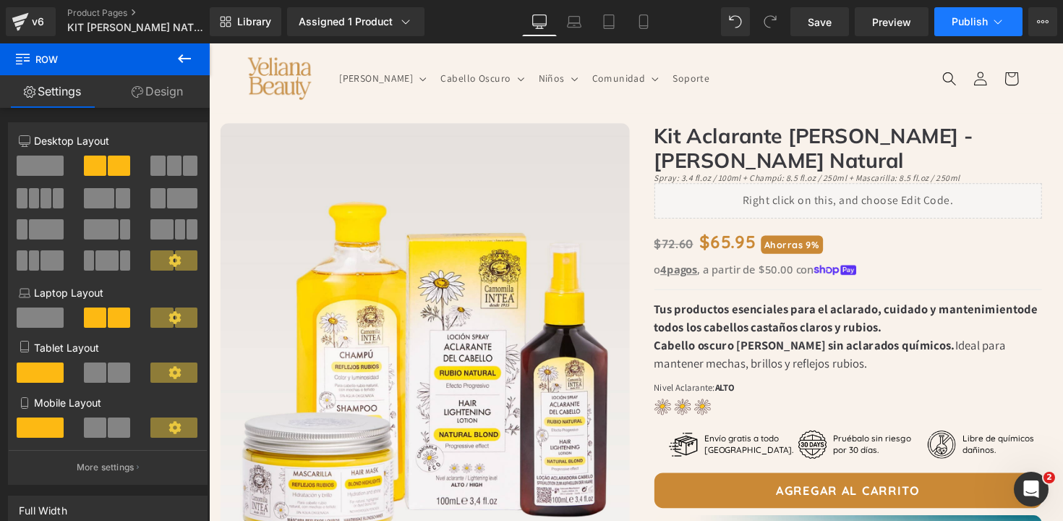
click at [975, 21] on span "Publish" at bounding box center [969, 22] width 36 height 12
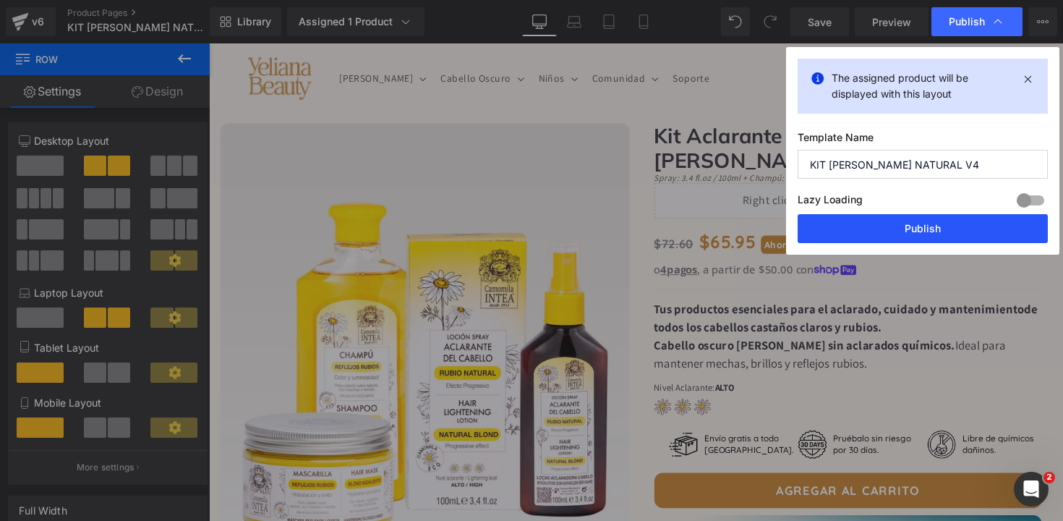
click at [909, 239] on button "Publish" at bounding box center [922, 228] width 250 height 29
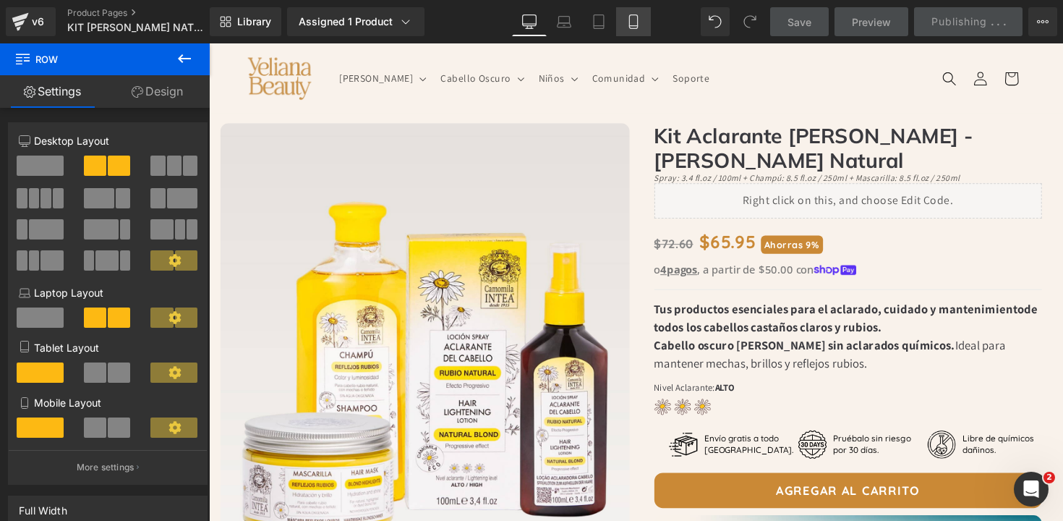
click at [634, 28] on icon at bounding box center [633, 22] width 8 height 14
type input "100"
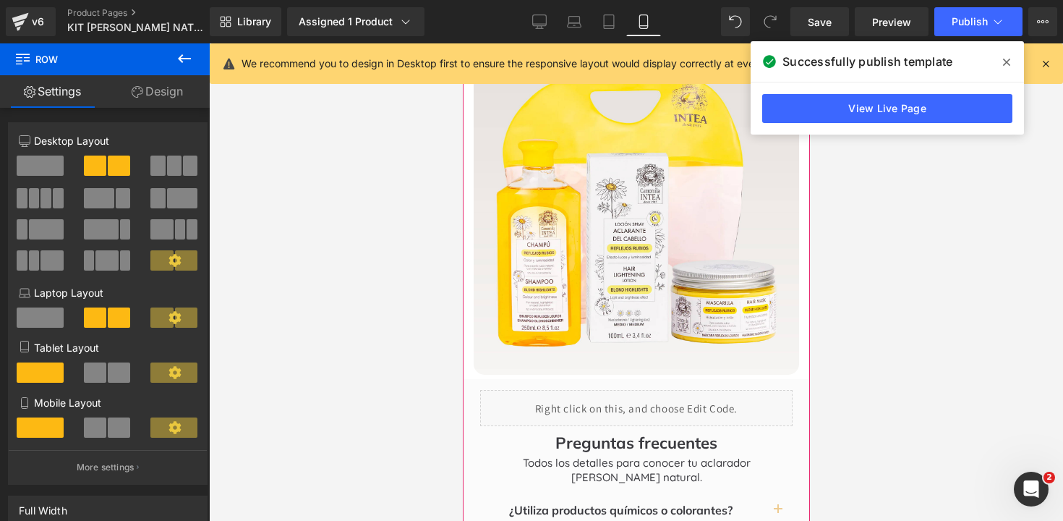
scroll to position [1694, 0]
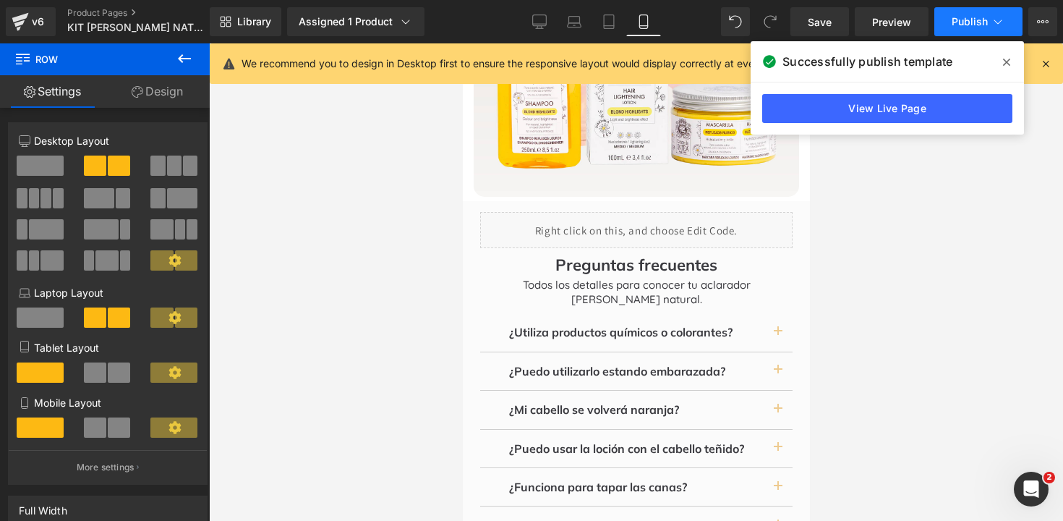
click at [964, 26] on span "Publish" at bounding box center [969, 22] width 36 height 12
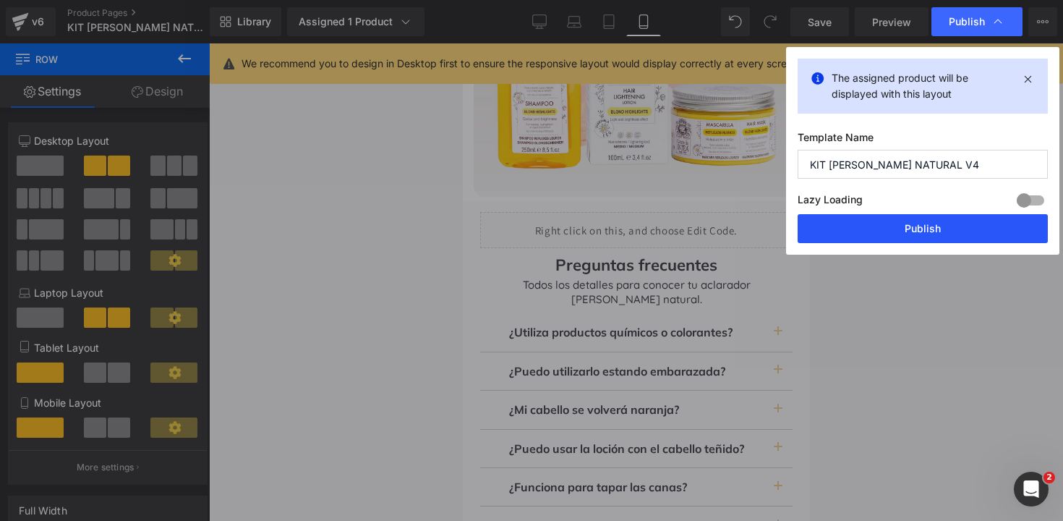
click at [854, 218] on button "Publish" at bounding box center [922, 228] width 250 height 29
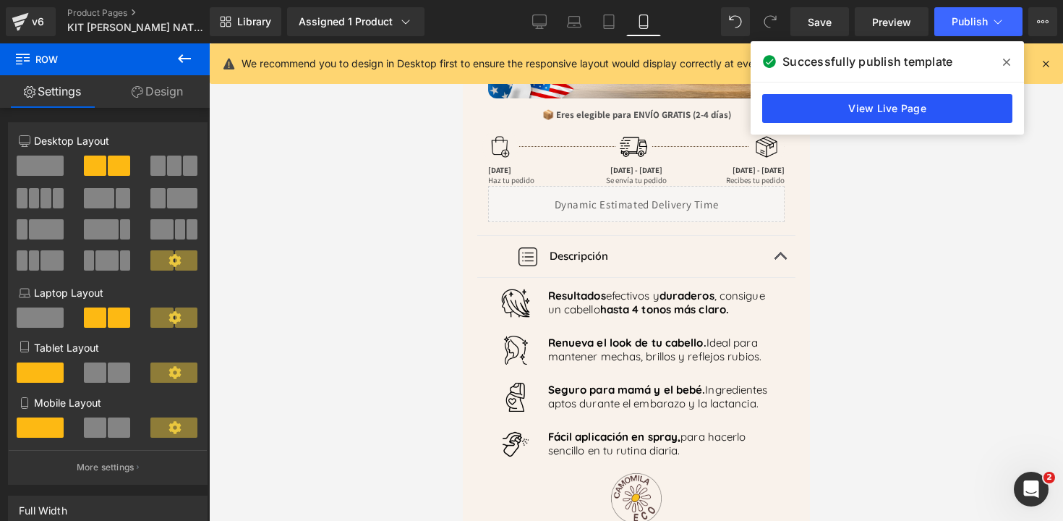
scroll to position [855, 0]
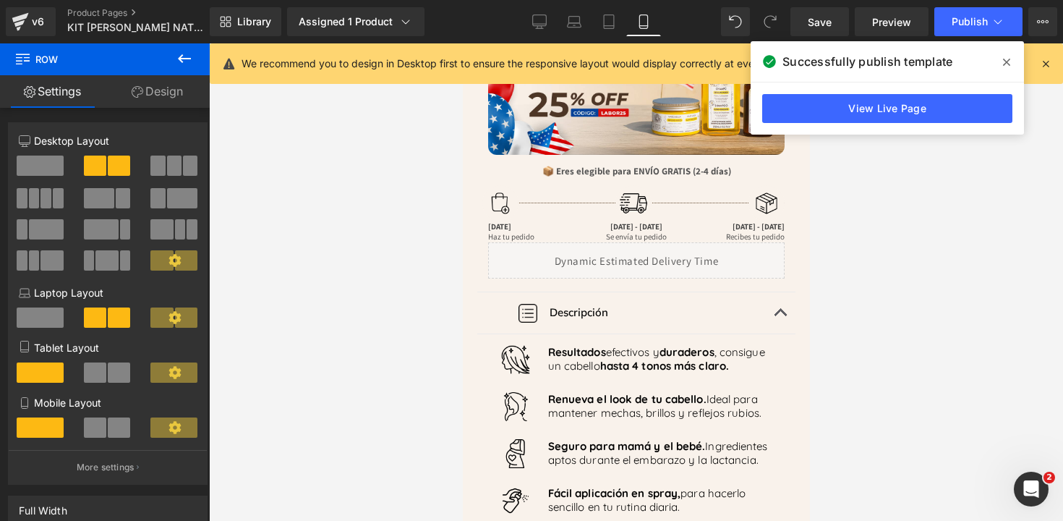
click at [1006, 57] on icon at bounding box center [1006, 62] width 7 height 12
